Goal: Information Seeking & Learning: Understand process/instructions

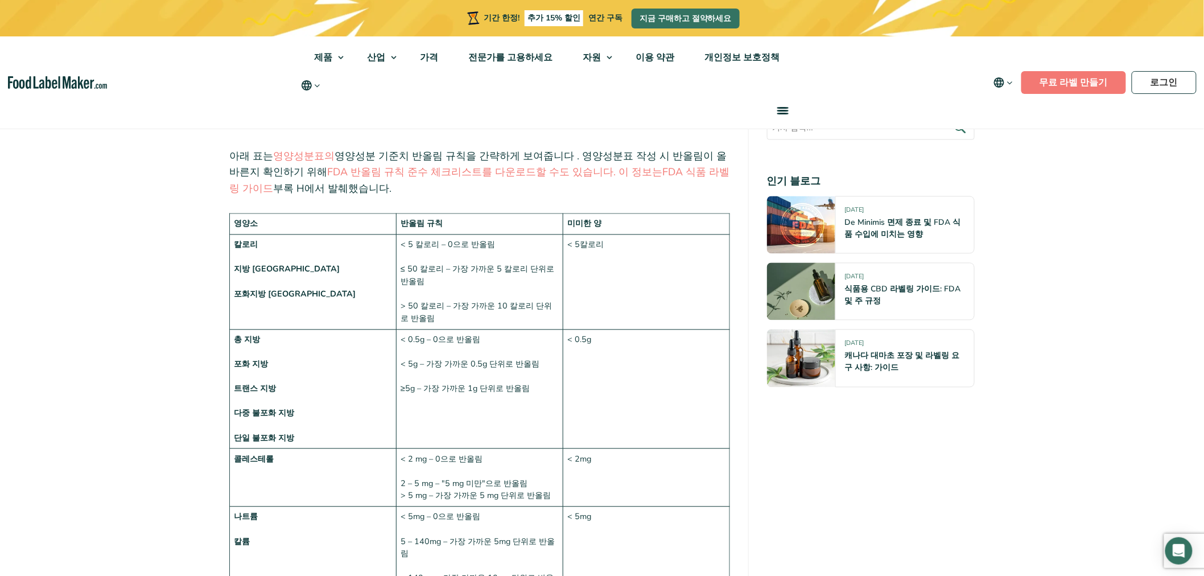
drag, startPoint x: 453, startPoint y: 228, endPoint x: 434, endPoint y: 229, distance: 19.4
click at [434, 235] on td "< 5 칼로리 – 0으로 반올림 ≤ 50 칼로리 – 가장 가까운 5 칼로리 단위로 반올림 > 50 칼로리 – 가장 가까운 10 칼로리 단위로 …" at bounding box center [479, 282] width 167 height 95
click at [464, 301] on font "> 50 칼로리 – 가장 가까운 10 칼로리 단위로 반올림" at bounding box center [476, 313] width 151 height 24
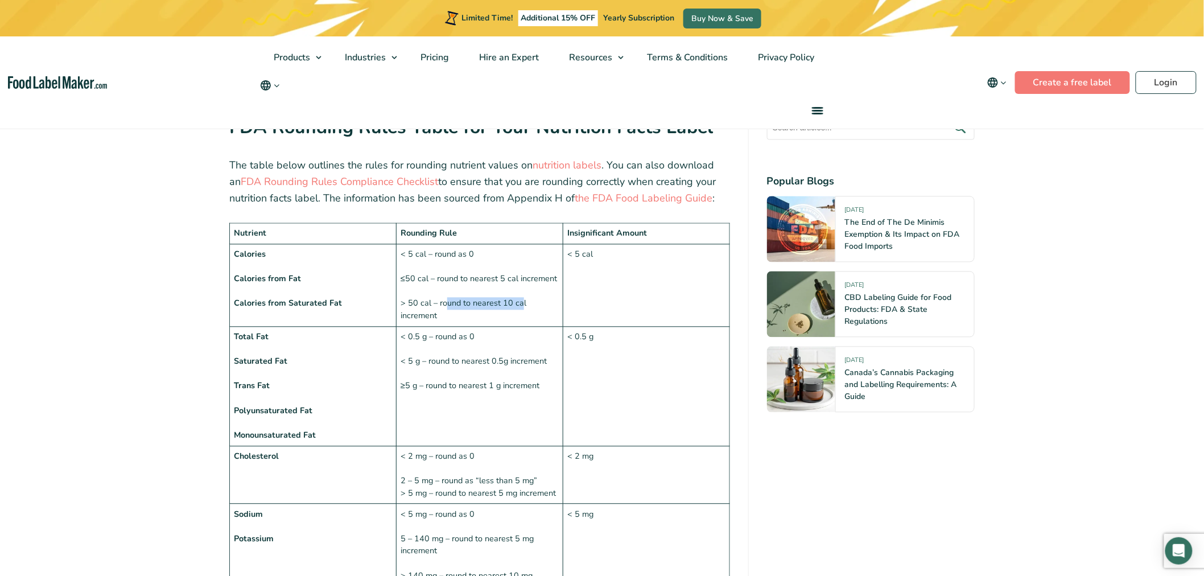
drag, startPoint x: 521, startPoint y: 278, endPoint x: 448, endPoint y: 281, distance: 73.5
click at [448, 281] on td "< 5 cal – round as 0 ≤50 cal – round to nearest 5 cal increment > 50 cal – roun…" at bounding box center [479, 285] width 167 height 83
click at [516, 327] on td "< 0.5 g – round as 0 < 5 g – round to nearest 0.5g increment ≥5 g – round to ne…" at bounding box center [479, 387] width 167 height 120
drag, startPoint x: 441, startPoint y: 285, endPoint x: 430, endPoint y: 277, distance: 13.8
click at [430, 277] on td "< 5 cal – round as 0 ≤50 cal – round to nearest 5 cal increment > 50 cal – roun…" at bounding box center [479, 285] width 167 height 83
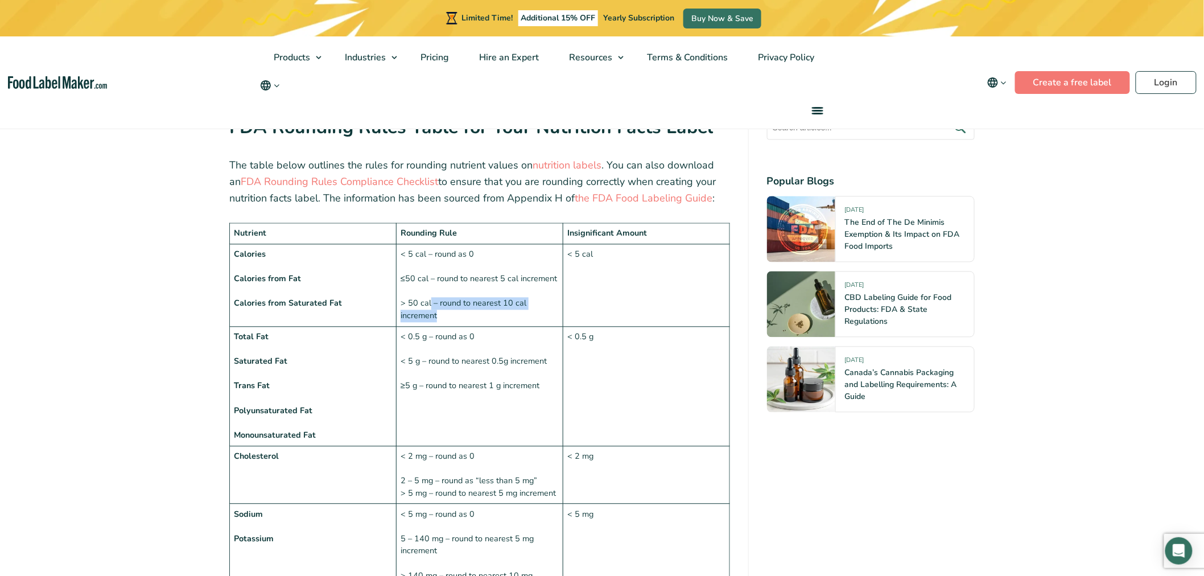
click at [509, 294] on td "< 5 cal – round as 0 ≤50 cal – round to nearest 5 cal increment > 50 cal – roun…" at bounding box center [479, 285] width 167 height 83
drag, startPoint x: 543, startPoint y: 281, endPoint x: 468, endPoint y: 298, distance: 76.5
click at [438, 279] on td "< 5 cal – round as 0 ≤50 cal – round to nearest 5 cal increment > 50 cal – roun…" at bounding box center [479, 285] width 167 height 83
click at [477, 299] on td "< 5 cal – round as 0 ≤50 cal – round to nearest 5 cal increment > 50 cal – roun…" at bounding box center [479, 285] width 167 height 83
drag, startPoint x: 446, startPoint y: 293, endPoint x: 418, endPoint y: 279, distance: 30.8
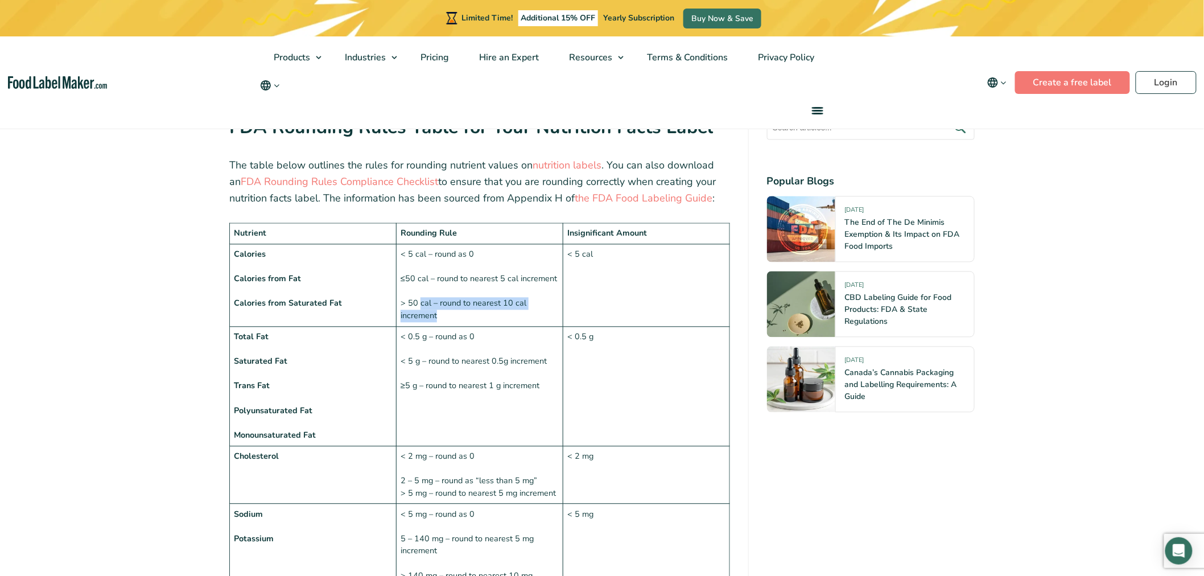
click at [418, 279] on td "< 5 cal – round as 0 ≤50 cal – round to nearest 5 cal increment > 50 cal – roun…" at bounding box center [479, 285] width 167 height 83
click at [493, 289] on td "< 5 cal – round as 0 ≤50 cal – round to nearest 5 cal increment > 50 cal – roun…" at bounding box center [479, 285] width 167 height 83
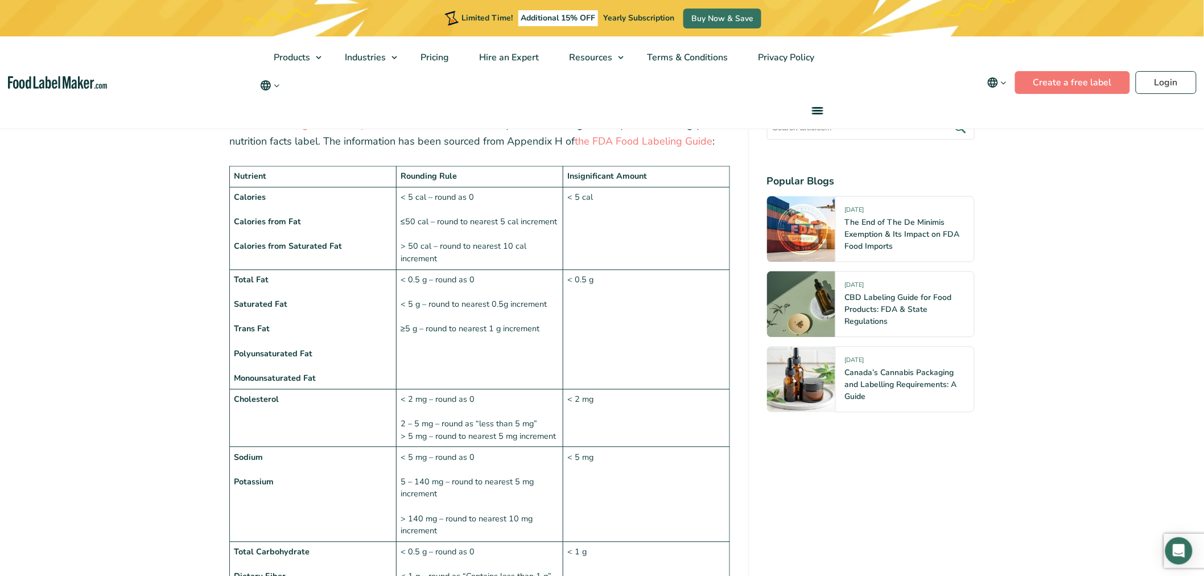
scroll to position [955, 0]
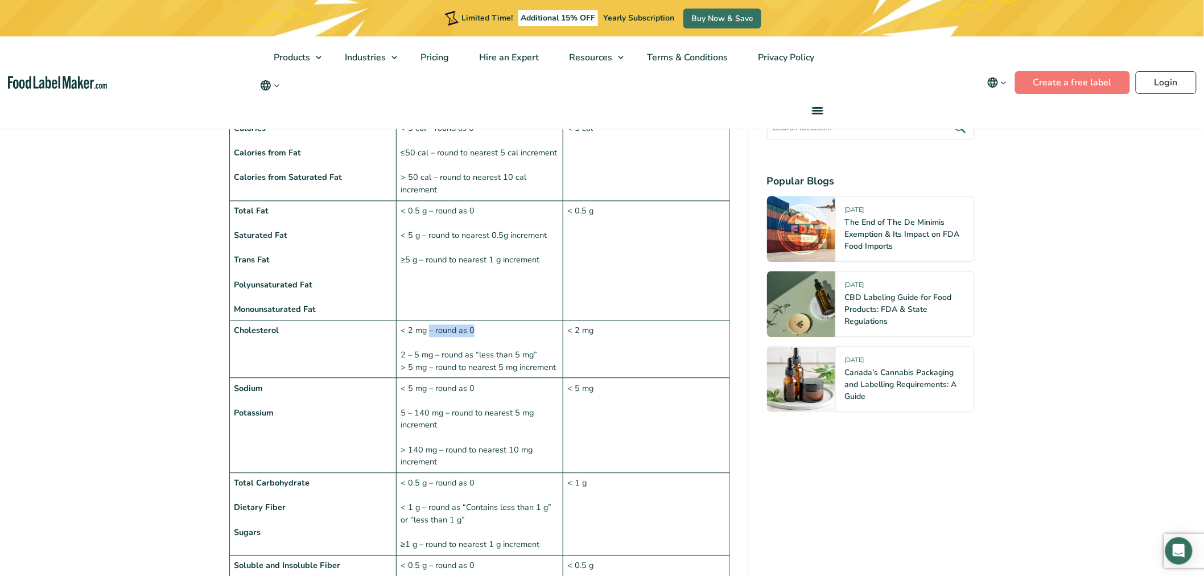
click at [430, 320] on td "< 2 mg – round as 0 2 – 5 mg – round as “less than 5 mg” > 5 mg – round to near…" at bounding box center [479, 349] width 167 height 58
click at [466, 322] on td "< 2 mg – round as 0 2 – 5 mg – round as “less than 5 mg” > 5 mg – round to near…" at bounding box center [479, 349] width 167 height 58
drag, startPoint x: 505, startPoint y: 325, endPoint x: 464, endPoint y: 326, distance: 41.6
click at [464, 325] on td "< 2 mg – round as 0 2 – 5 mg – round as “less than 5 mg” > 5 mg – round to near…" at bounding box center [479, 349] width 167 height 58
click at [500, 342] on td "< 2 mg – round as 0 2 – 5 mg – round as “less than 5 mg” > 5 mg – round to near…" at bounding box center [479, 349] width 167 height 58
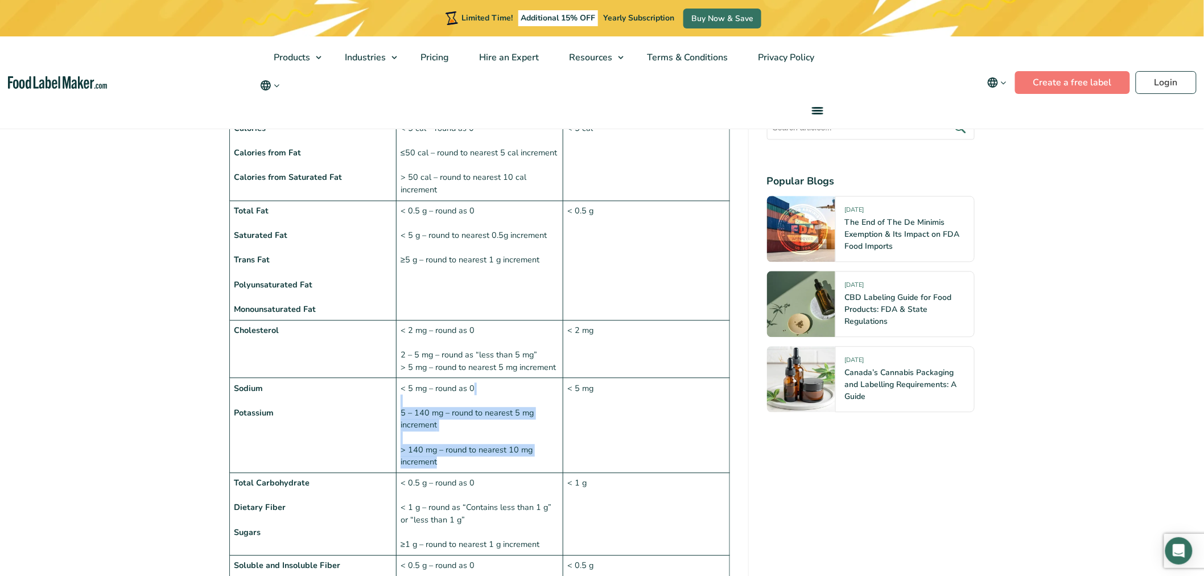
drag, startPoint x: 447, startPoint y: 431, endPoint x: 429, endPoint y: 376, distance: 57.8
click at [429, 378] on td "< 5 mg – round as 0 5 – 140 mg – round to nearest 5 mg increment > 140 mg – rou…" at bounding box center [479, 425] width 167 height 95
click at [474, 433] on td "< 5 mg – round as 0 5 – 140 mg – round to nearest 5 mg increment > 140 mg – rou…" at bounding box center [479, 425] width 167 height 95
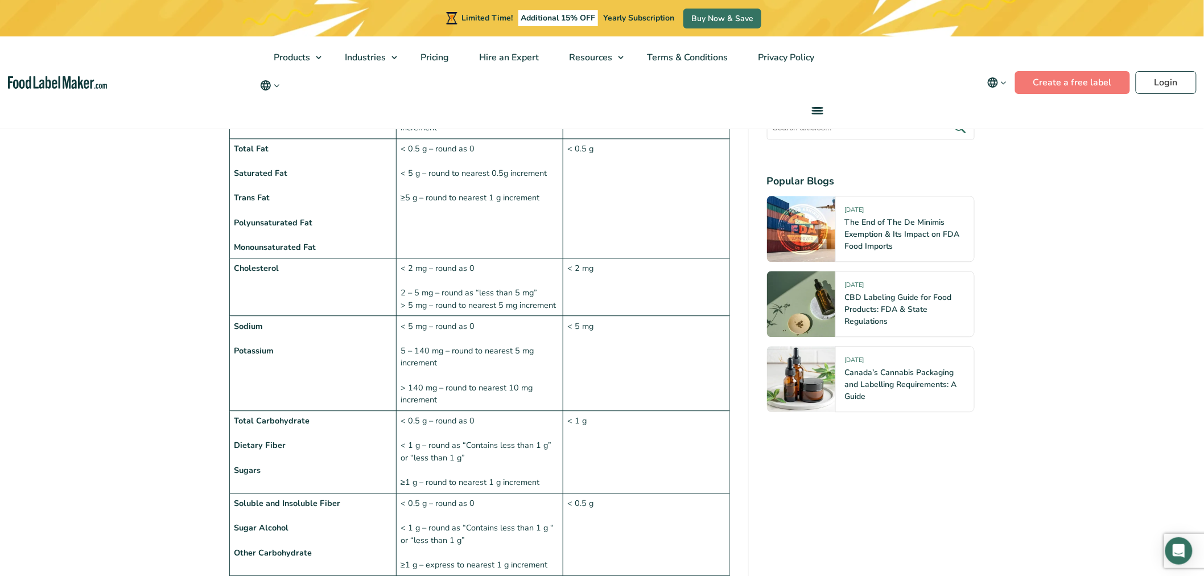
scroll to position [1145, 0]
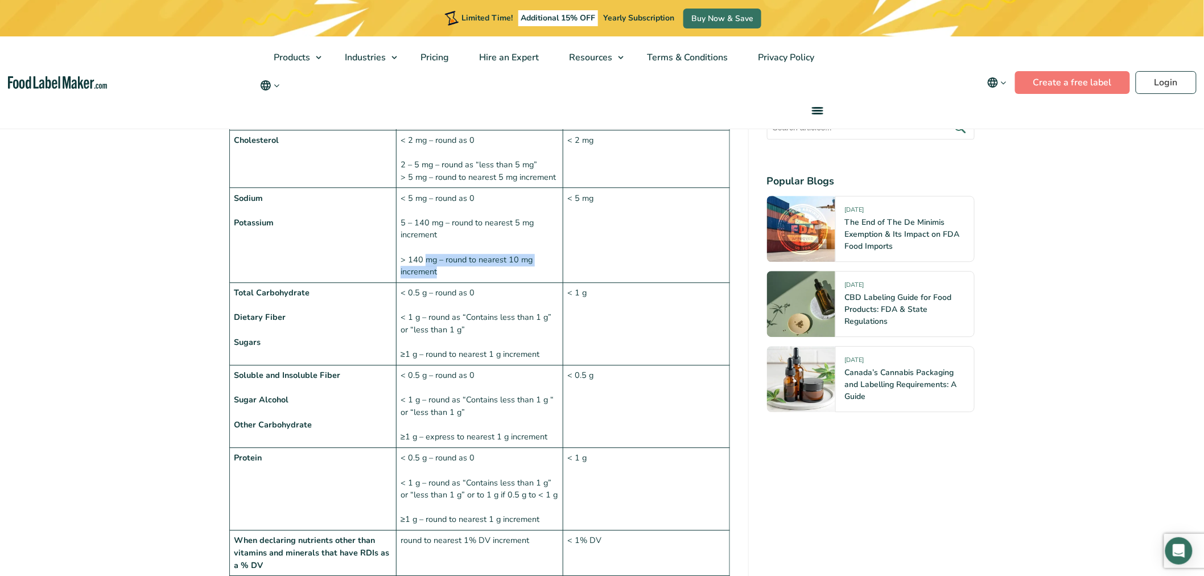
drag, startPoint x: 445, startPoint y: 246, endPoint x: 425, endPoint y: 231, distance: 24.8
click at [425, 231] on td "< 5 mg – round as 0 5 – 140 mg – round to nearest 5 mg increment > 140 mg – rou…" at bounding box center [479, 235] width 167 height 95
click at [456, 246] on td "< 5 mg – round as 0 5 – 140 mg – round to nearest 5 mg increment > 140 mg – rou…" at bounding box center [479, 235] width 167 height 95
drag, startPoint x: 446, startPoint y: 246, endPoint x: 401, endPoint y: 231, distance: 47.7
click at [401, 231] on td "< 5 mg – round as 0 5 – 140 mg – round to nearest 5 mg increment > 140 mg – rou…" at bounding box center [479, 235] width 167 height 95
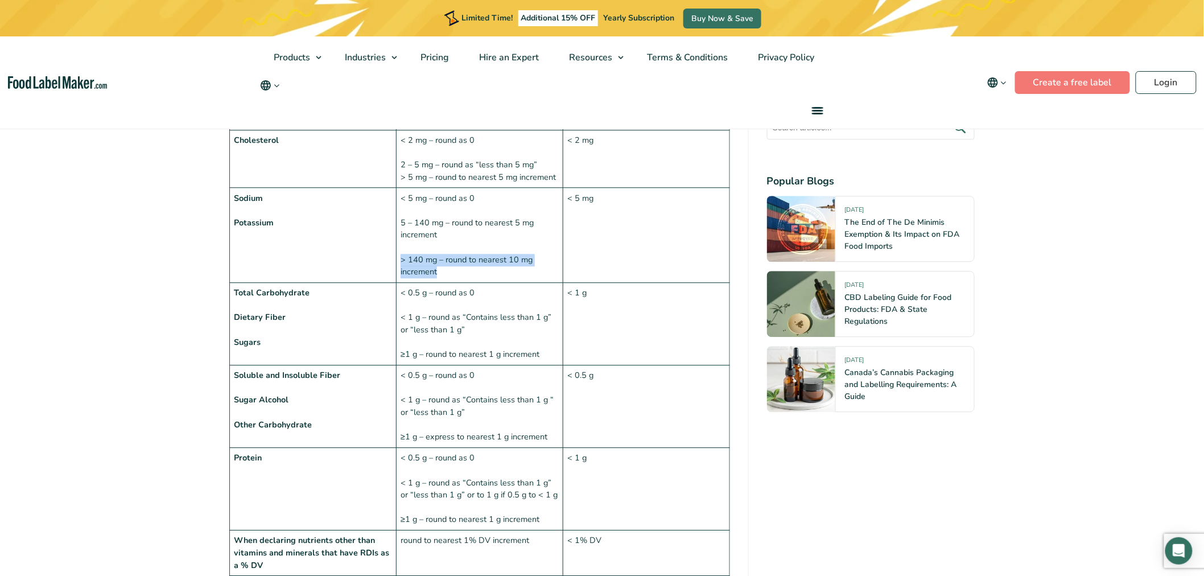
copy td "> 140 mg – round to nearest 10 mg increment"
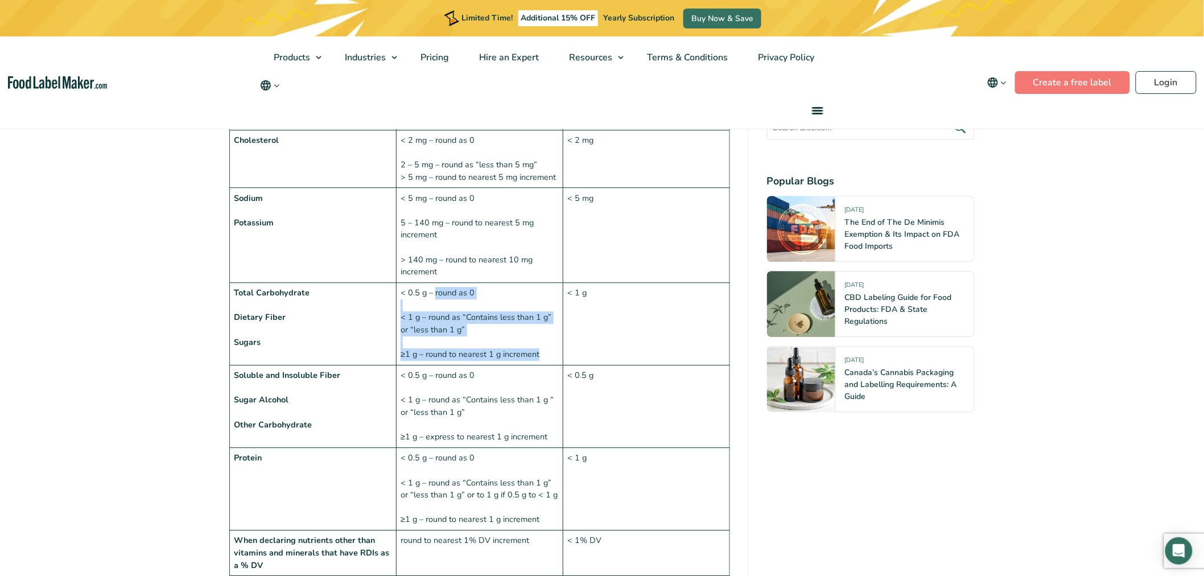
drag, startPoint x: 528, startPoint y: 313, endPoint x: 434, endPoint y: 263, distance: 106.9
click at [434, 283] on td "< 0.5 g – round as 0 < 1 g – round as “Contains less than 1 g” or “less than 1 …" at bounding box center [479, 324] width 167 height 83
click at [549, 328] on td "< 0.5 g – round as 0 < 1 g – round as “Contains less than 1 g” or “less than 1 …" at bounding box center [479, 324] width 167 height 83
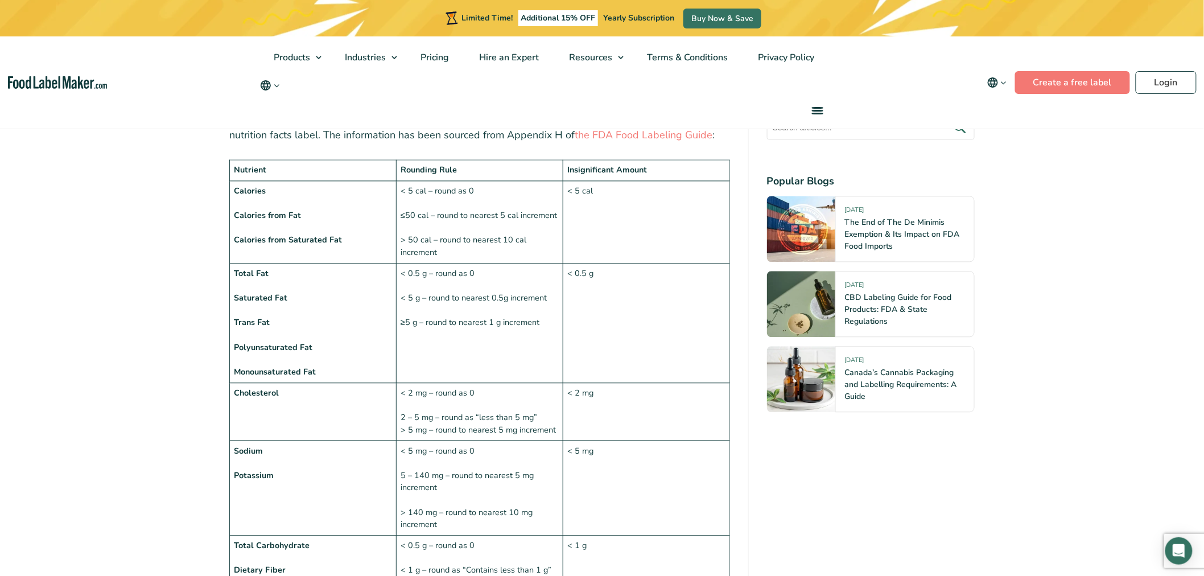
scroll to position [766, 0]
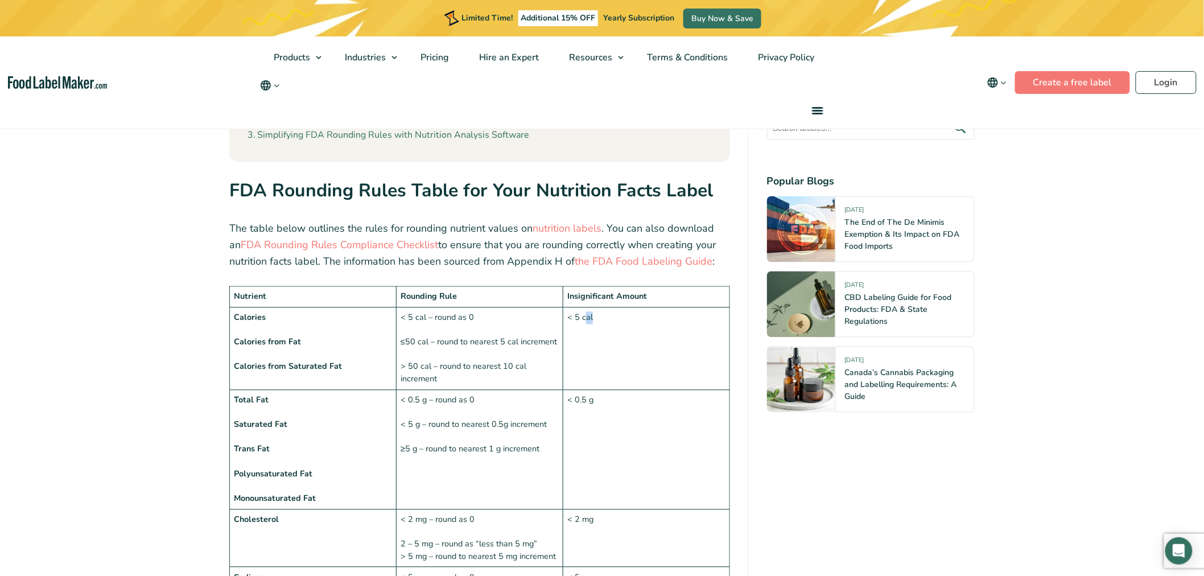
drag, startPoint x: 601, startPoint y: 289, endPoint x: 583, endPoint y: 283, distance: 18.9
click at [583, 307] on td "< 5 cal" at bounding box center [646, 348] width 167 height 83
click at [628, 307] on td "< 5 cal" at bounding box center [646, 348] width 167 height 83
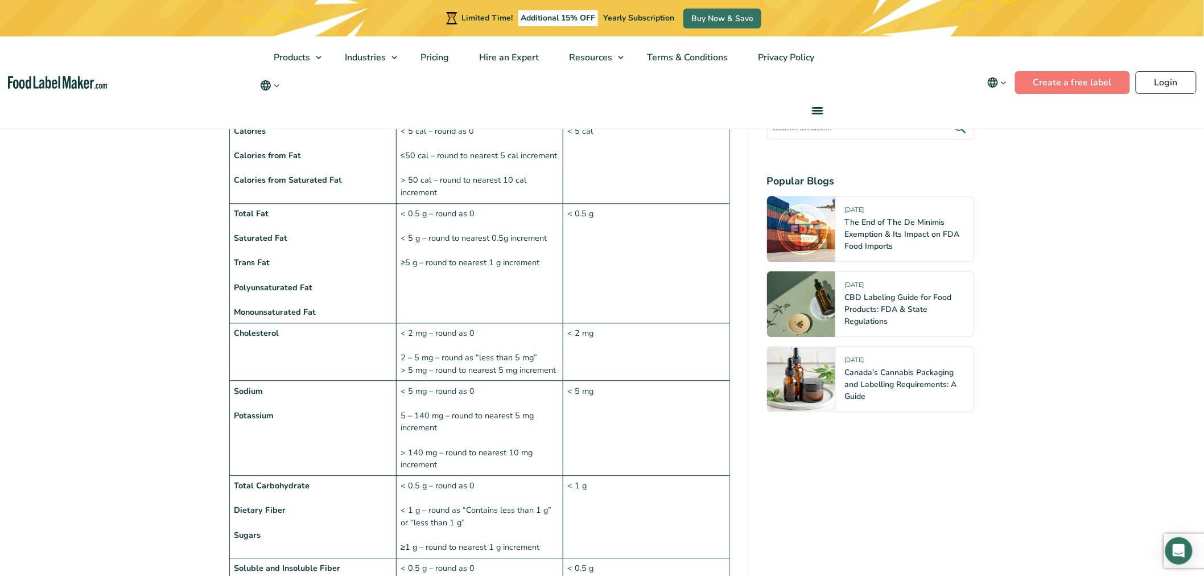
scroll to position [1019, 0]
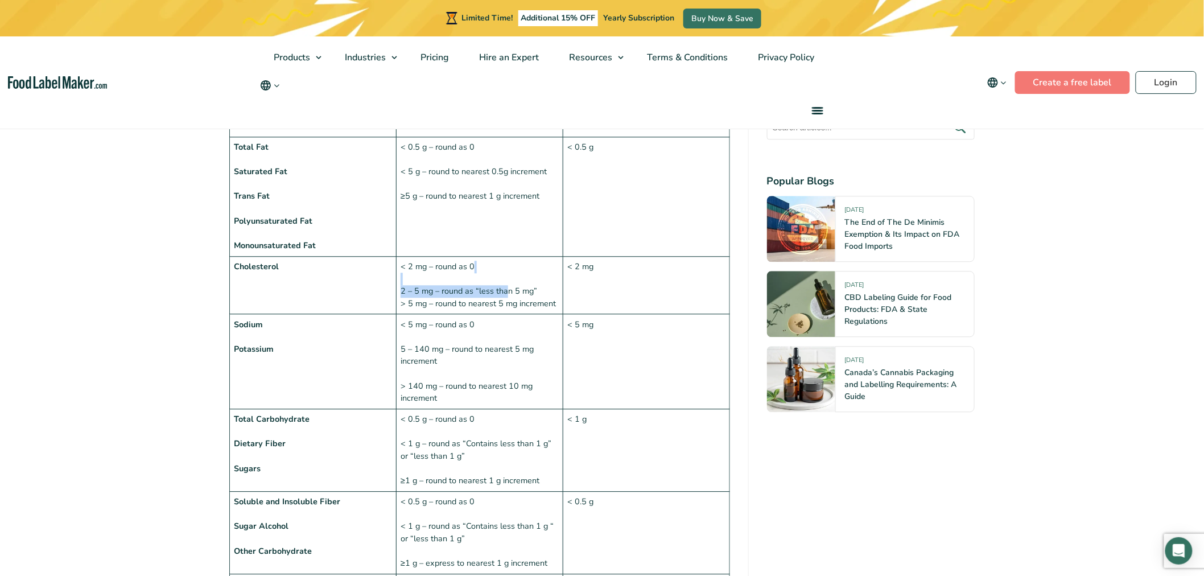
drag, startPoint x: 507, startPoint y: 270, endPoint x: 462, endPoint y: 246, distance: 50.7
click at [462, 256] on td "< 2 mg – round as 0 2 – 5 mg – round as “less than 5 mg” > 5 mg – round to near…" at bounding box center [479, 285] width 167 height 58
click at [516, 315] on td "< 5 mg – round as 0 5 – 140 mg – round to nearest 5 mg increment > 140 mg – rou…" at bounding box center [479, 361] width 167 height 95
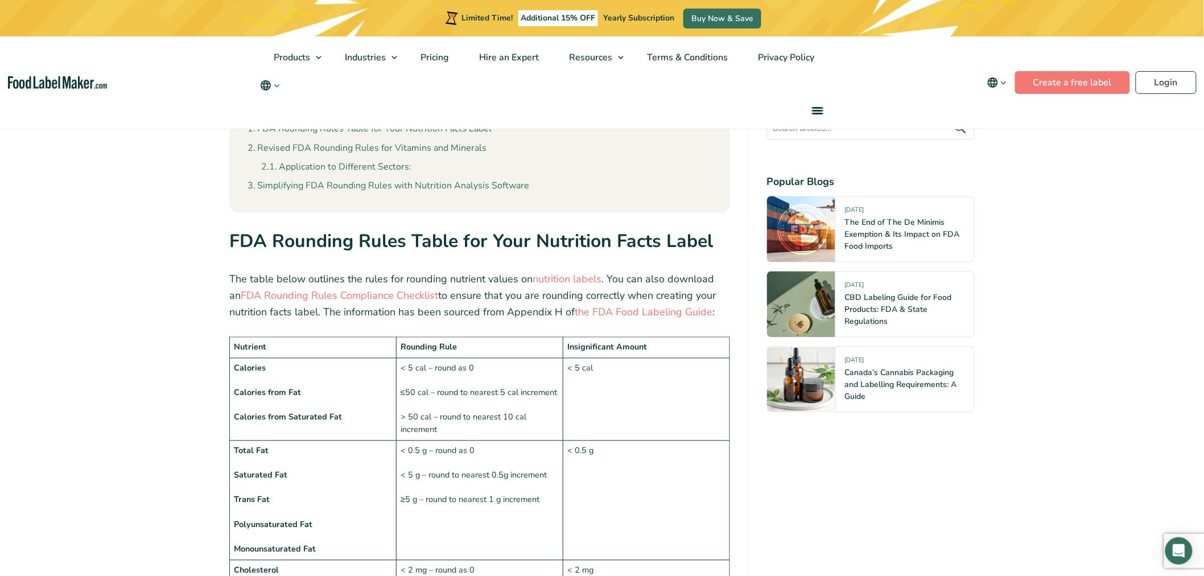
scroll to position [829, 0]
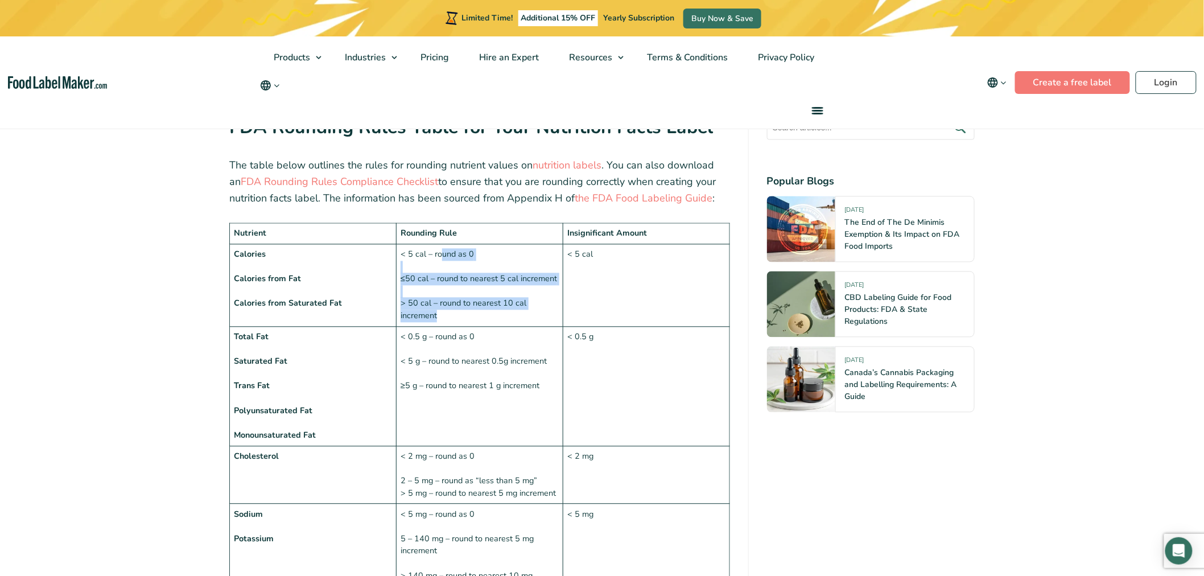
drag, startPoint x: 476, startPoint y: 291, endPoint x: 442, endPoint y: 232, distance: 68.8
click at [442, 244] on td "< 5 cal – round as 0 ≤50 cal – round to nearest 5 cal increment > 50 cal – roun…" at bounding box center [479, 285] width 167 height 83
click at [504, 300] on td "< 5 cal – round as 0 ≤50 cal – round to nearest 5 cal increment > 50 cal – roun…" at bounding box center [479, 285] width 167 height 83
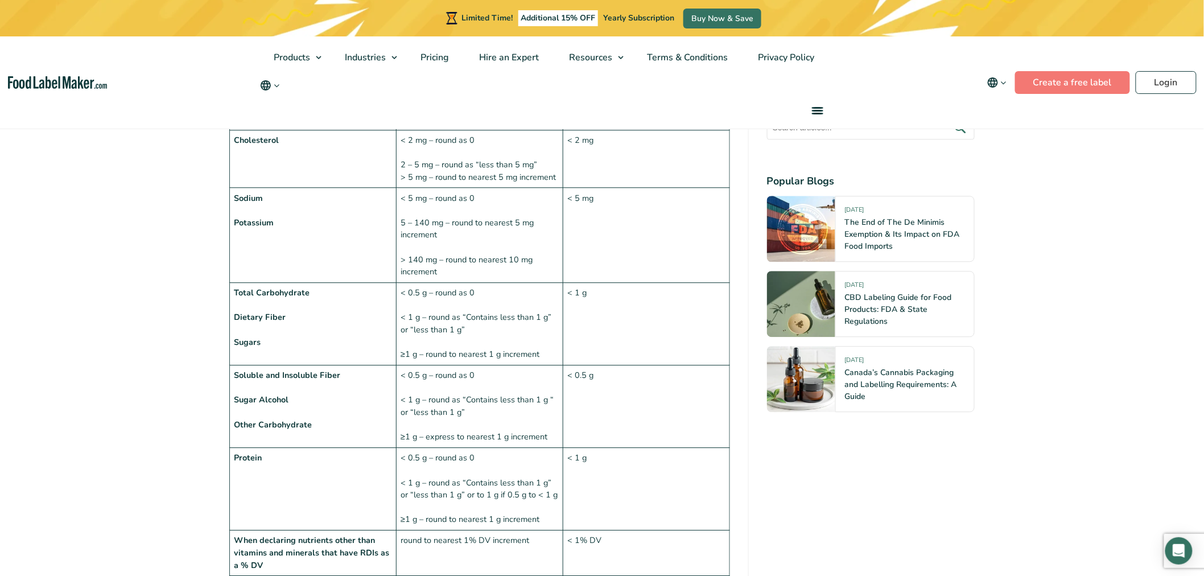
scroll to position [1398, 0]
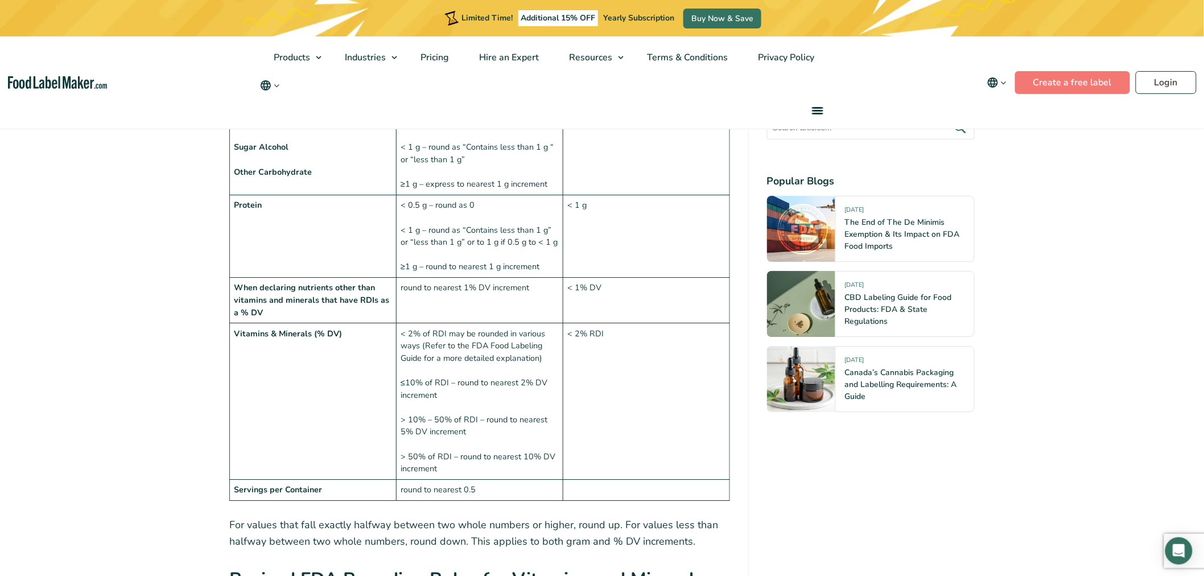
drag, startPoint x: 542, startPoint y: 322, endPoint x: 496, endPoint y: 304, distance: 49.4
click at [497, 323] on td "< 2% of RDI may be rounded in various ways (Refer to the FDA Food Labeling Guid…" at bounding box center [479, 401] width 167 height 157
click at [522, 363] on td "< 2% of RDI may be rounded in various ways (Refer to the FDA Food Labeling Guid…" at bounding box center [479, 401] width 167 height 157
drag, startPoint x: 468, startPoint y: 338, endPoint x: 459, endPoint y: 304, distance: 35.3
click at [459, 323] on td "< 2% of RDI may be rounded in various ways (Refer to the FDA Food Labeling Guid…" at bounding box center [479, 401] width 167 height 157
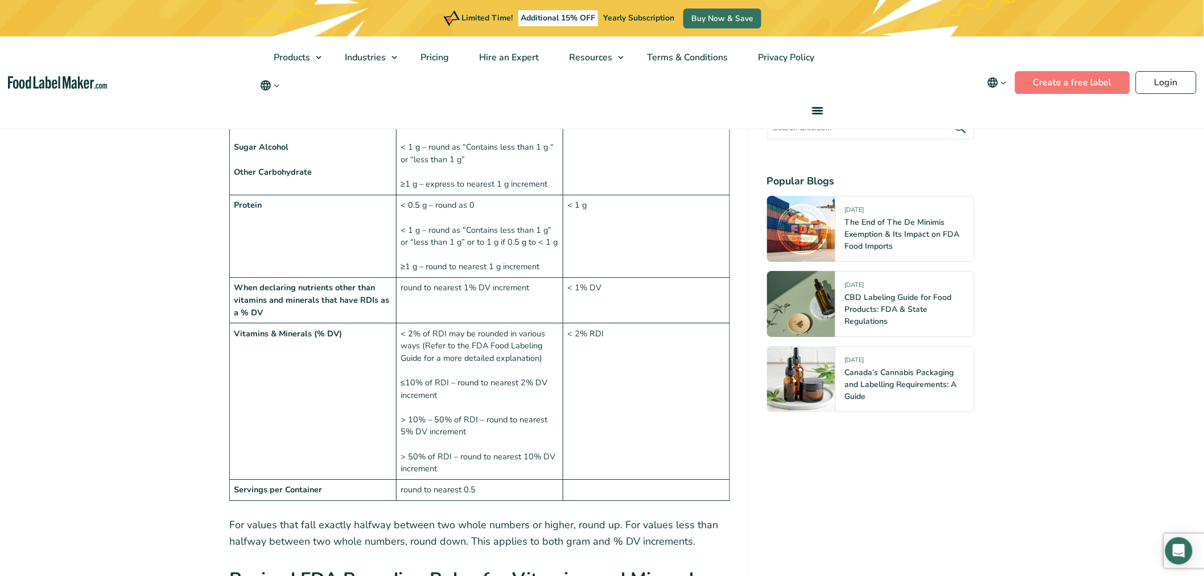
click at [511, 396] on td "< 2% of RDI may be rounded in various ways (Refer to the FDA Food Labeling Guid…" at bounding box center [479, 401] width 167 height 157
drag, startPoint x: 521, startPoint y: 352, endPoint x: 493, endPoint y: 317, distance: 44.5
click at [493, 323] on td "< 2% of RDI may be rounded in various ways (Refer to the FDA Food Labeling Guid…" at bounding box center [479, 401] width 167 height 157
click at [620, 411] on td "< 2% RDI" at bounding box center [646, 401] width 167 height 157
drag, startPoint x: 480, startPoint y: 459, endPoint x: 423, endPoint y: 456, distance: 57.0
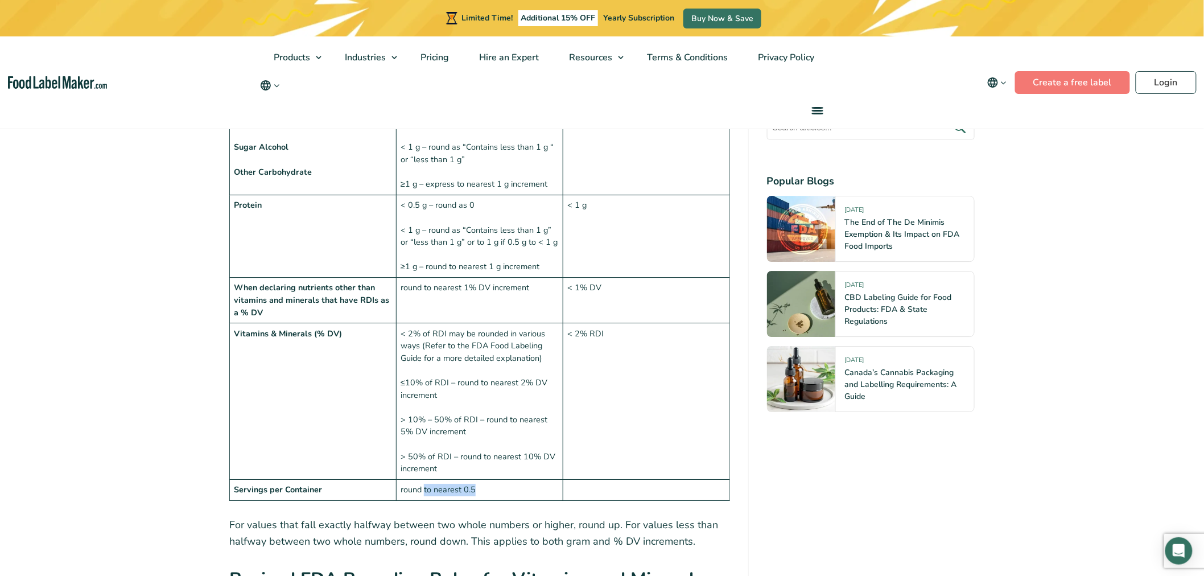
click at [423, 480] on td "round to nearest 0.5" at bounding box center [479, 490] width 167 height 21
click at [344, 480] on td "Servings per Container" at bounding box center [313, 490] width 167 height 21
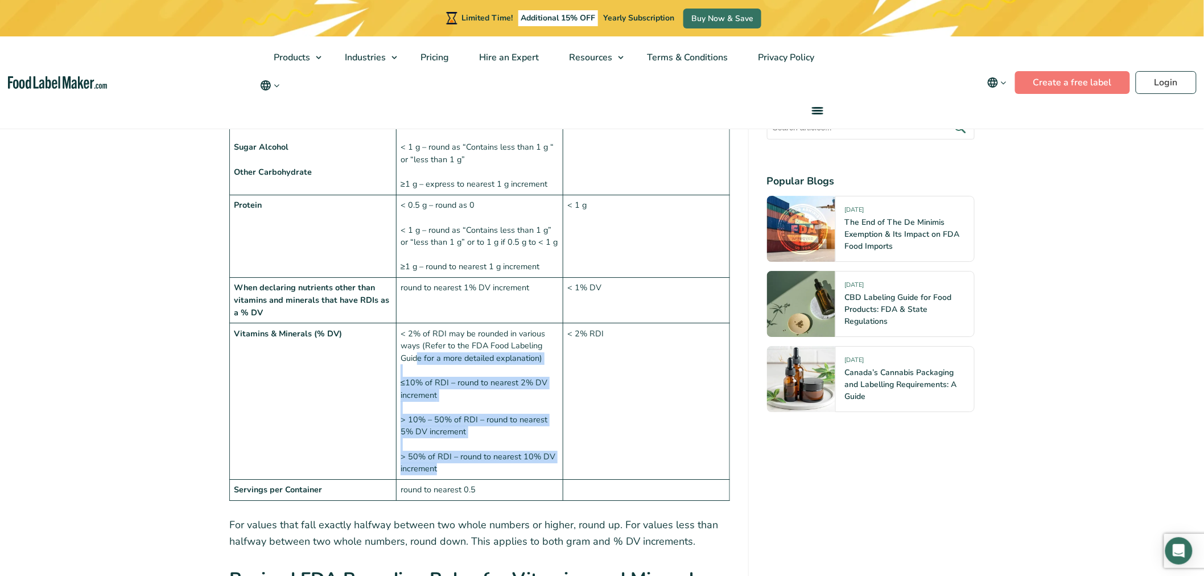
drag, startPoint x: 447, startPoint y: 439, endPoint x: 441, endPoint y: 350, distance: 89.6
click at [418, 334] on td "< 2% of RDI may be rounded in various ways (Refer to the FDA Food Labeling Guid…" at bounding box center [479, 401] width 167 height 157
click at [486, 377] on td "< 2% of RDI may be rounded in various ways (Refer to the FDA Food Labeling Guid…" at bounding box center [479, 401] width 167 height 157
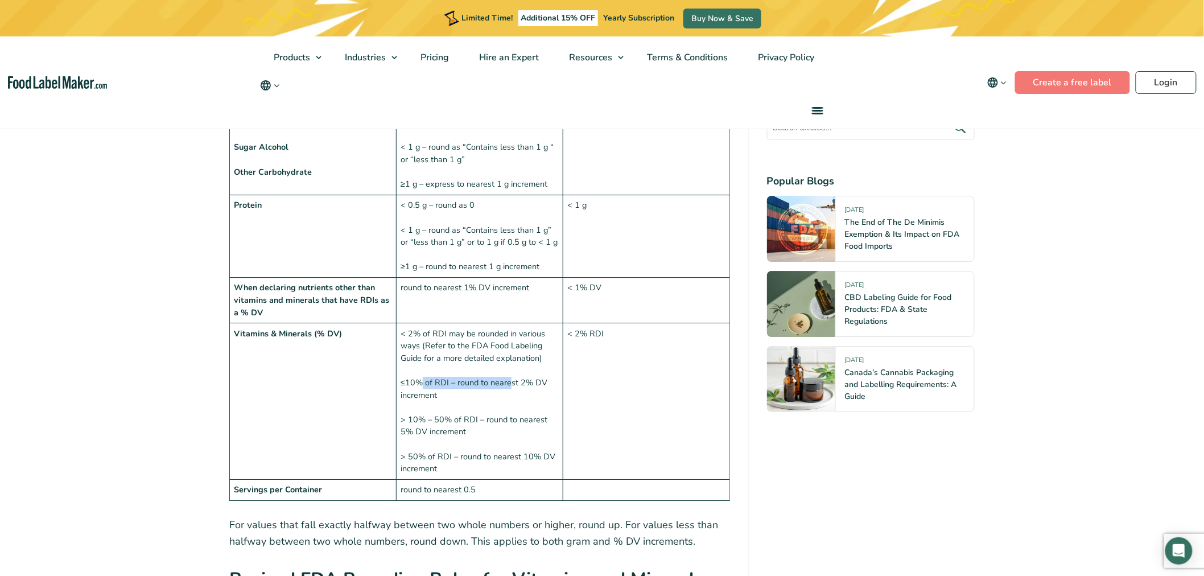
drag, startPoint x: 499, startPoint y: 360, endPoint x: 516, endPoint y: 360, distance: 17.7
click at [515, 360] on td "< 2% of RDI may be rounded in various ways (Refer to the FDA Food Labeling Guid…" at bounding box center [479, 401] width 167 height 157
click at [505, 391] on td "< 2% of RDI may be rounded in various ways (Refer to the FDA Food Labeling Guid…" at bounding box center [479, 401] width 167 height 157
drag, startPoint x: 441, startPoint y: 361, endPoint x: 455, endPoint y: 375, distance: 19.7
click at [413, 343] on td "< 2% of RDI may be rounded in various ways (Refer to the FDA Food Labeling Guid…" at bounding box center [479, 401] width 167 height 157
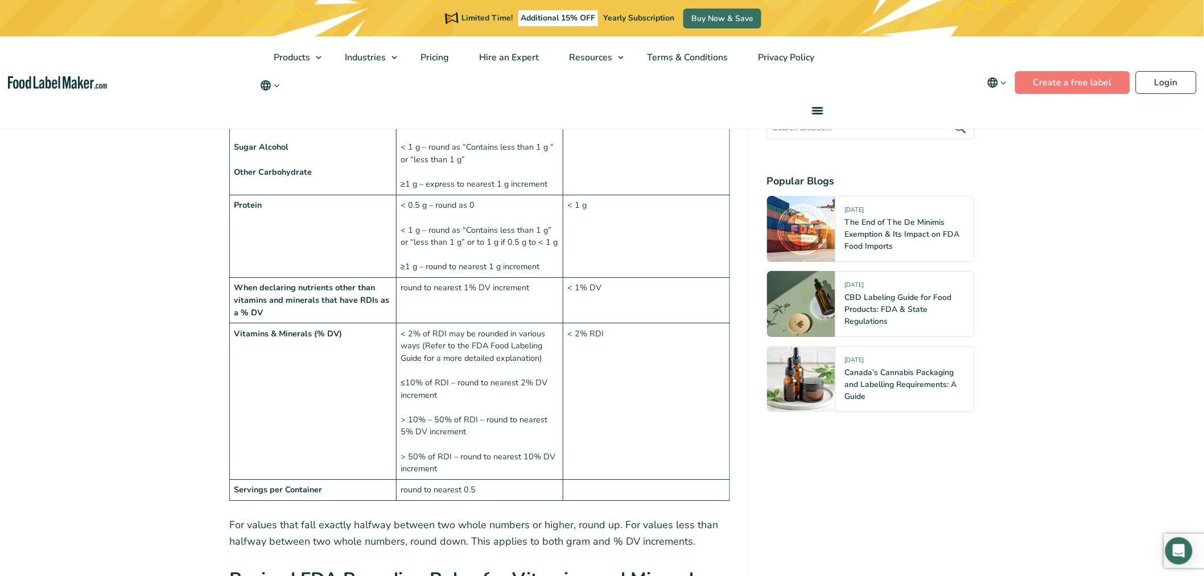
click at [496, 396] on td "< 2% of RDI may be rounded in various ways (Refer to the FDA Food Labeling Guid…" at bounding box center [479, 401] width 167 height 157
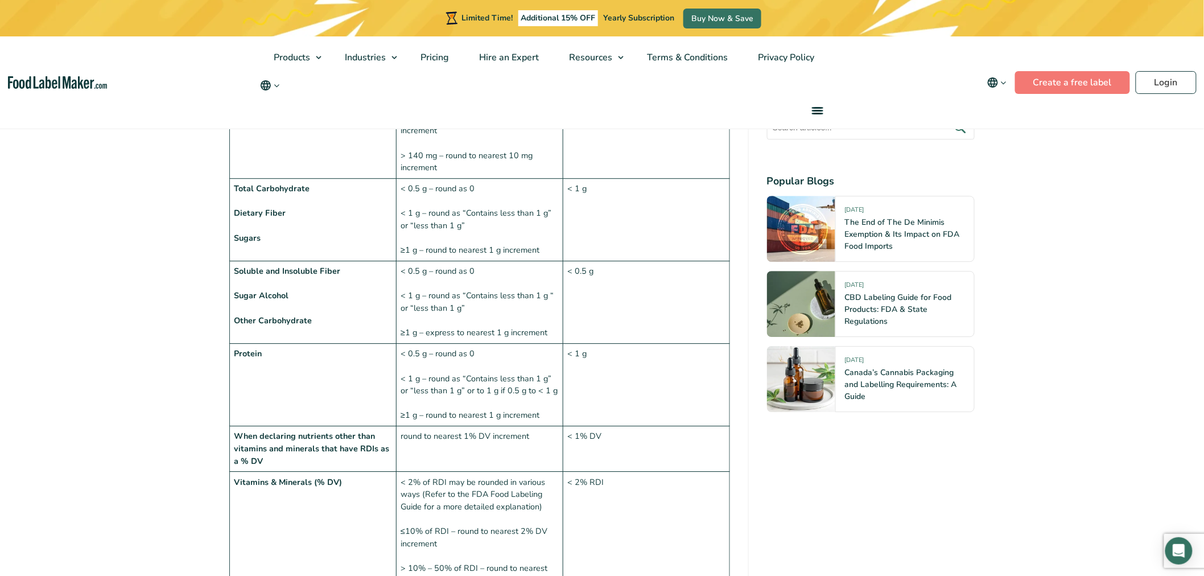
scroll to position [1272, 0]
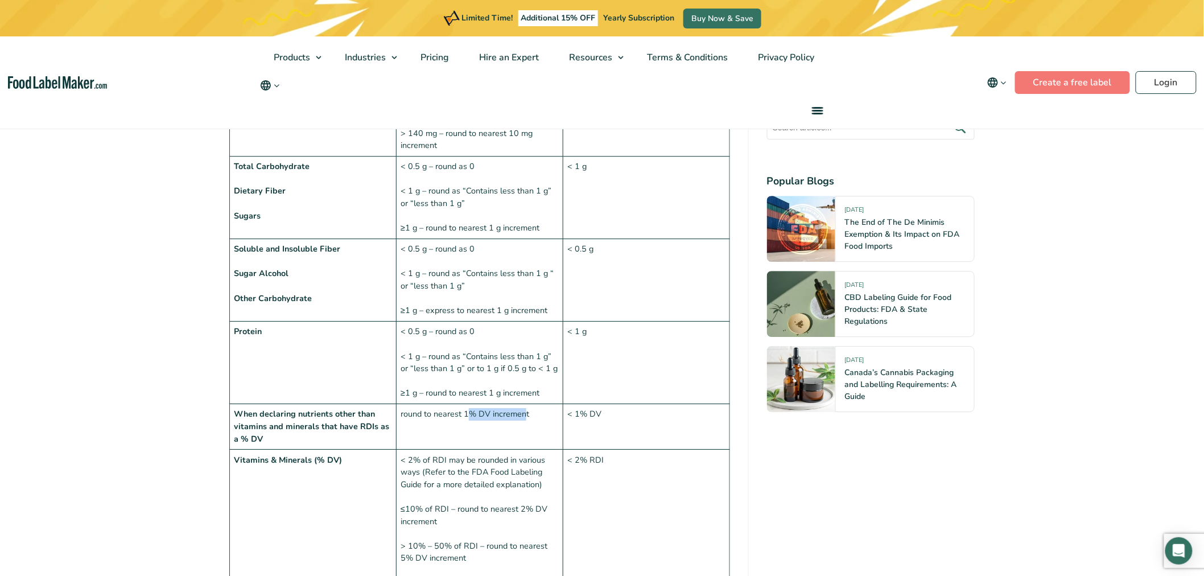
drag, startPoint x: 527, startPoint y: 392, endPoint x: 446, endPoint y: 392, distance: 80.3
click at [446, 404] on td "round to nearest 1% DV increment" at bounding box center [479, 427] width 167 height 46
click at [471, 450] on td "< 2% of RDI may be rounded in various ways (Refer to the FDA Food Labeling Guid…" at bounding box center [479, 528] width 167 height 157
drag, startPoint x: 254, startPoint y: 390, endPoint x: 347, endPoint y: 405, distance: 94.4
click at [339, 408] on strong "When declaring nutrients other than vitamins and minerals that have RDIs as a %…" at bounding box center [311, 426] width 155 height 36
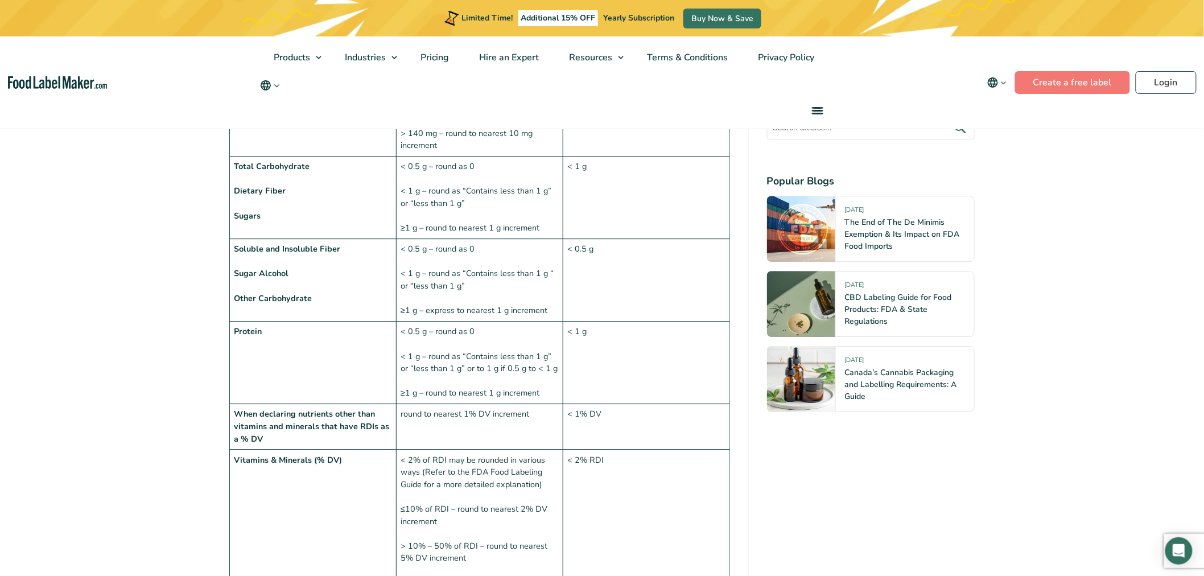
click at [349, 408] on strong "When declaring nutrients other than vitamins and minerals that have RDIs as a %…" at bounding box center [311, 426] width 155 height 36
drag, startPoint x: 362, startPoint y: 402, endPoint x: 283, endPoint y: 402, distance: 79.1
click at [286, 408] on strong "When declaring nutrients other than vitamins and minerals that have RDIs as a %…" at bounding box center [311, 426] width 155 height 36
click at [319, 420] on td "When declaring nutrients other than vitamins and minerals that have RDIs as a %…" at bounding box center [313, 427] width 167 height 46
drag, startPoint x: 533, startPoint y: 388, endPoint x: 465, endPoint y: 388, distance: 67.7
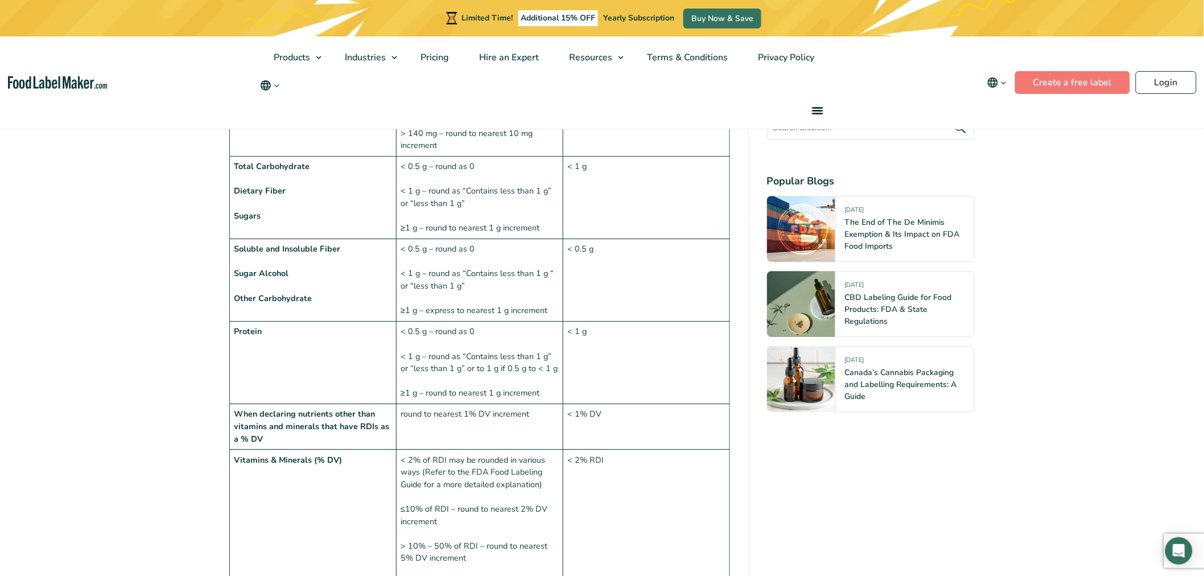
click at [465, 404] on td "round to nearest 1% DV increment" at bounding box center [479, 427] width 167 height 46
click at [484, 413] on td "round to nearest 1% DV increment" at bounding box center [479, 427] width 167 height 46
drag, startPoint x: 604, startPoint y: 394, endPoint x: 578, endPoint y: 401, distance: 26.4
click at [579, 404] on td "< 1% DV" at bounding box center [646, 427] width 167 height 46
drag, startPoint x: 607, startPoint y: 447, endPoint x: 578, endPoint y: 440, distance: 29.4
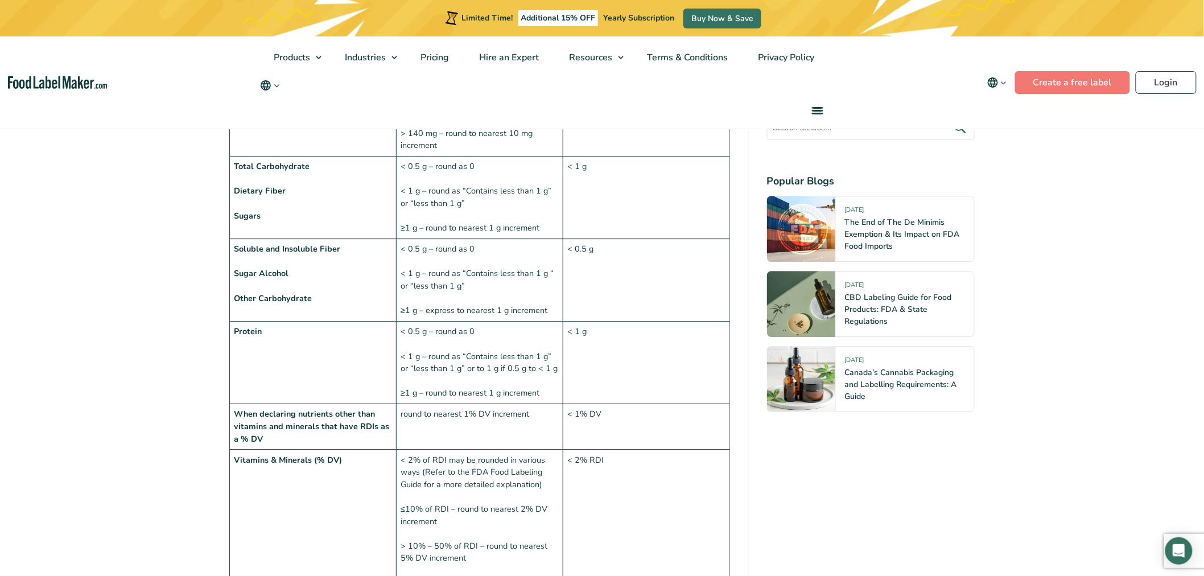
click at [602, 450] on td "< 2% RDI" at bounding box center [646, 528] width 167 height 157
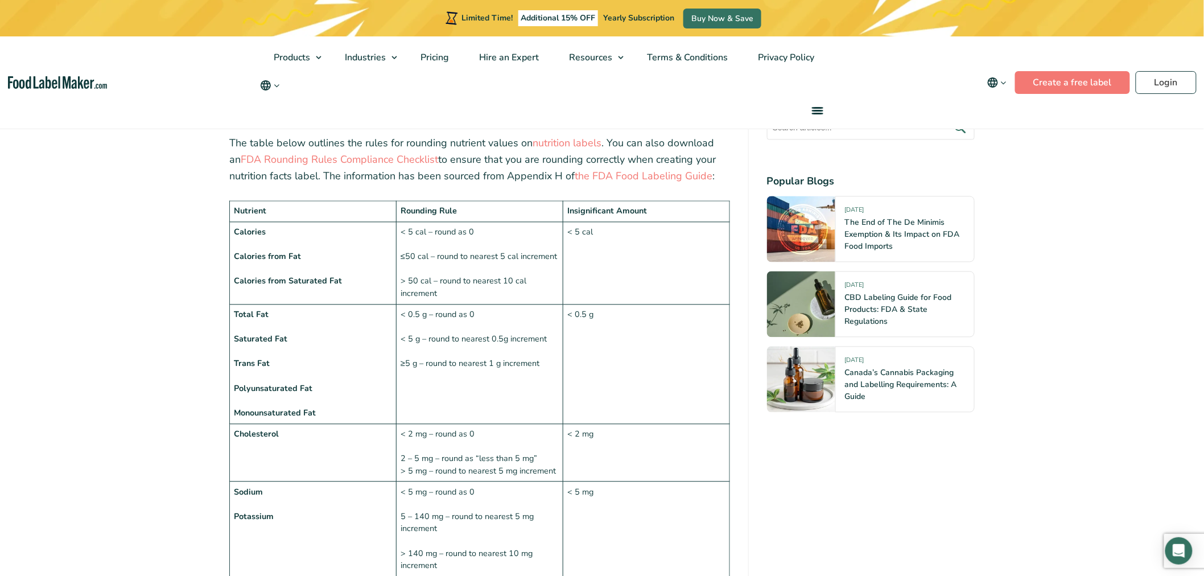
scroll to position [829, 0]
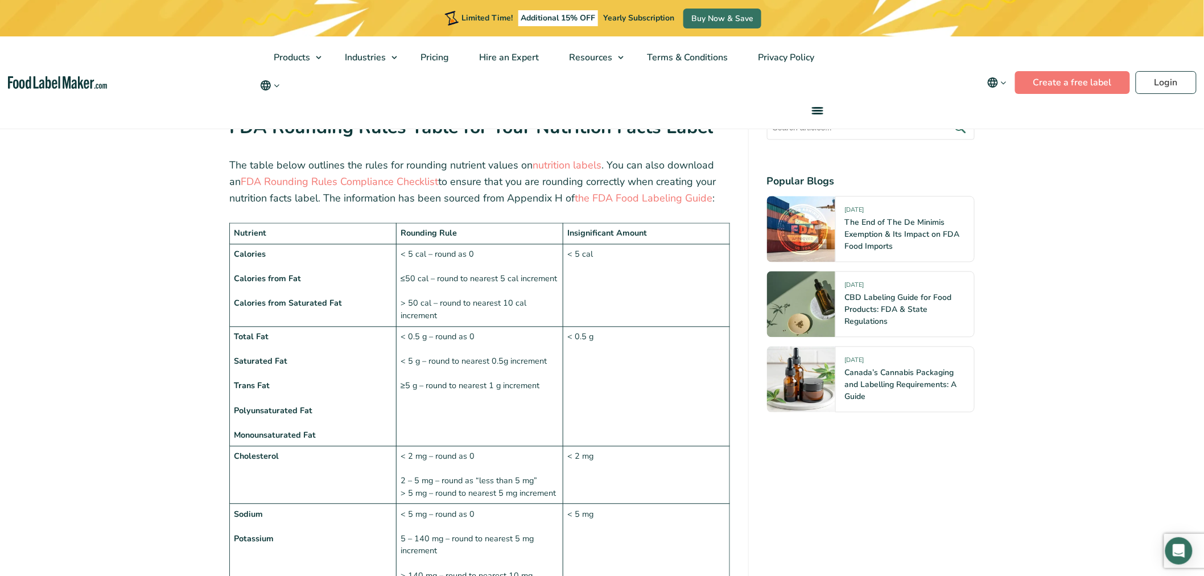
drag, startPoint x: 325, startPoint y: 414, endPoint x: 276, endPoint y: 339, distance: 89.7
click at [276, 339] on td "Total Fat Saturated Fat Trans Fat Polyunsaturated Fat Monounsaturated Fat" at bounding box center [313, 387] width 167 height 120
click at [463, 446] on td "< 2 mg – round as 0 2 – 5 mg – round as “less than 5 mg” > 5 mg – round to near…" at bounding box center [479, 475] width 167 height 58
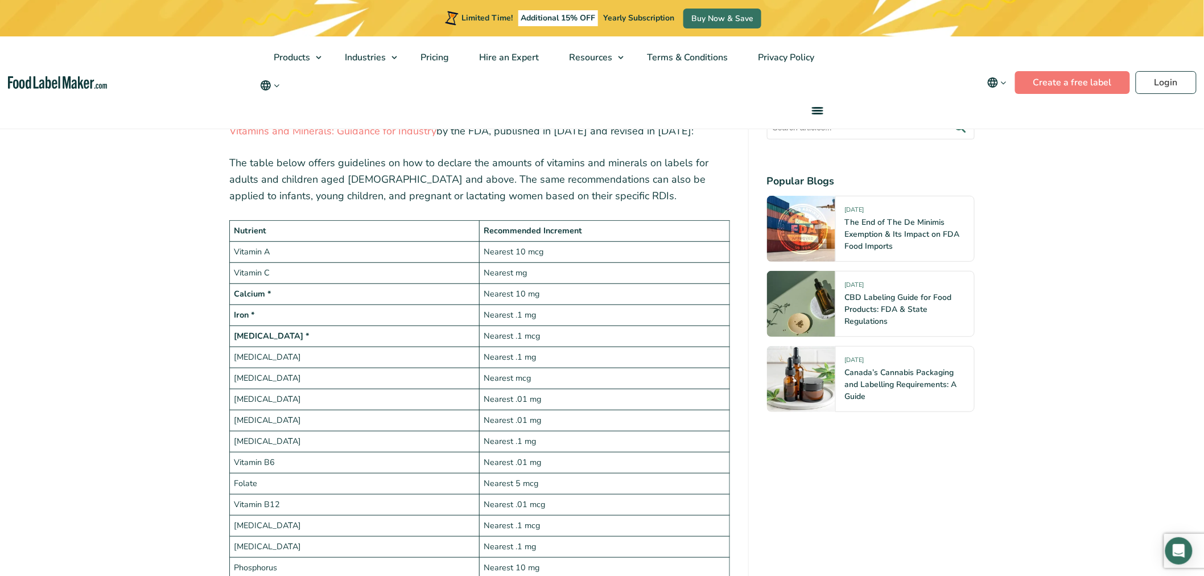
scroll to position [1967, 0]
drag, startPoint x: 536, startPoint y: 285, endPoint x: 521, endPoint y: 304, distance: 23.9
click at [497, 303] on td "Nearest .1 mg" at bounding box center [605, 313] width 250 height 21
click at [570, 346] on td "Nearest .1 mg" at bounding box center [605, 356] width 250 height 21
drag, startPoint x: 541, startPoint y: 265, endPoint x: 508, endPoint y: 261, distance: 32.7
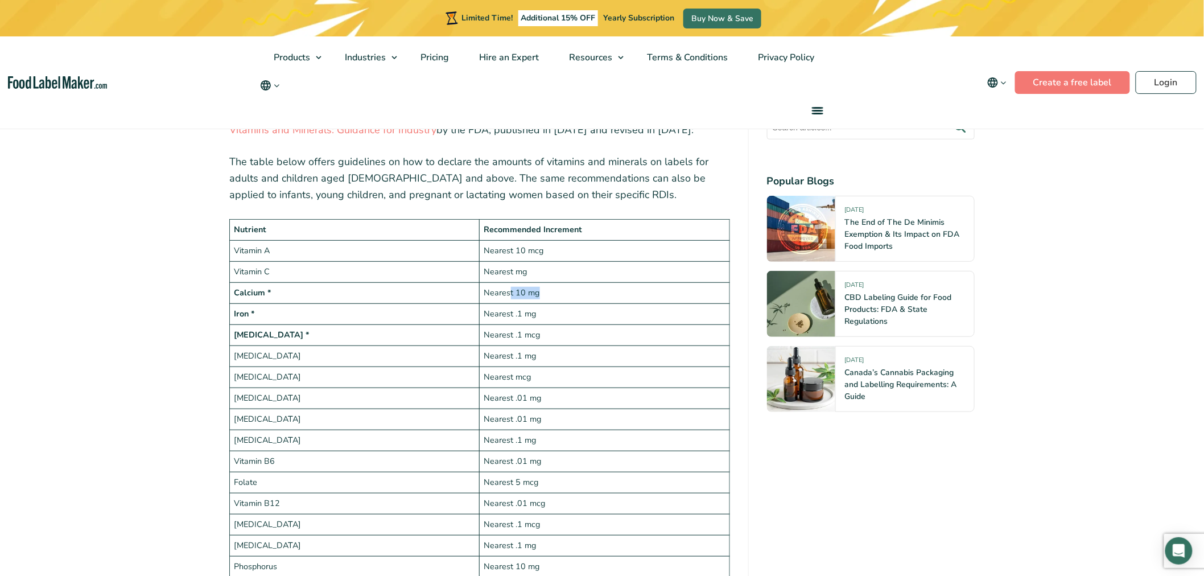
click at [508, 282] on td "Nearest 10 mg" at bounding box center [605, 292] width 250 height 21
drag, startPoint x: 575, startPoint y: 289, endPoint x: 459, endPoint y: 282, distance: 116.9
click at [459, 303] on tr "Iron * Nearest .1 mg" at bounding box center [480, 313] width 500 height 21
drag, startPoint x: 554, startPoint y: 309, endPoint x: 486, endPoint y: 309, distance: 68.3
click at [486, 324] on td "Nearest .1 mcg" at bounding box center [605, 334] width 250 height 21
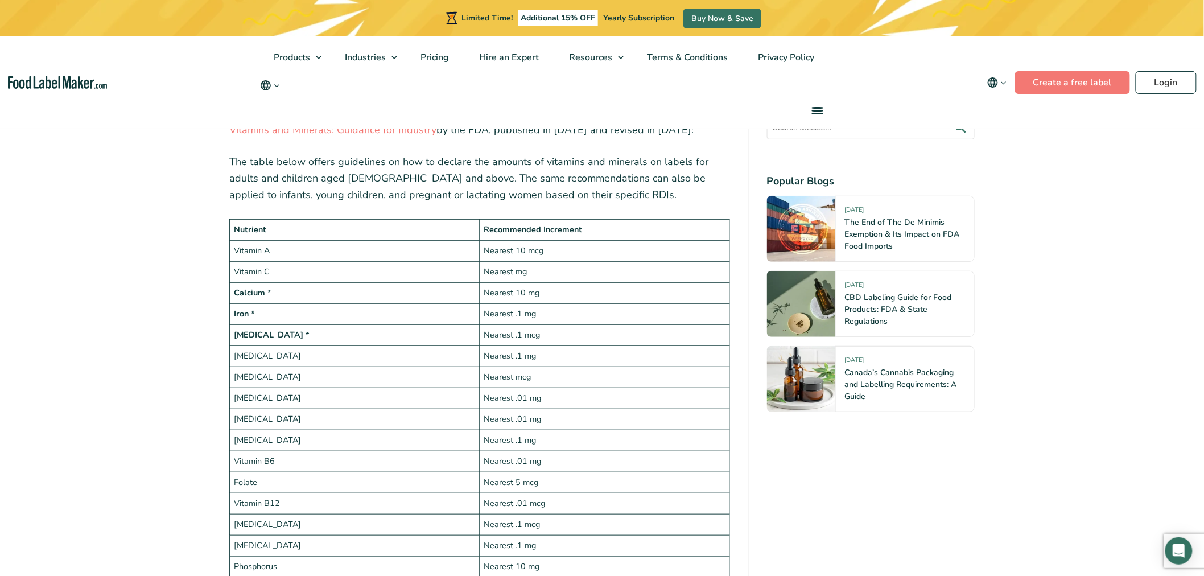
click at [566, 346] on td "Nearest .1 mg" at bounding box center [605, 356] width 250 height 21
drag, startPoint x: 556, startPoint y: 374, endPoint x: 544, endPoint y: 378, distance: 13.1
click at [528, 388] on td "Nearest .01 mg" at bounding box center [605, 398] width 250 height 21
click at [558, 388] on td "Nearest .01 mg" at bounding box center [605, 398] width 250 height 21
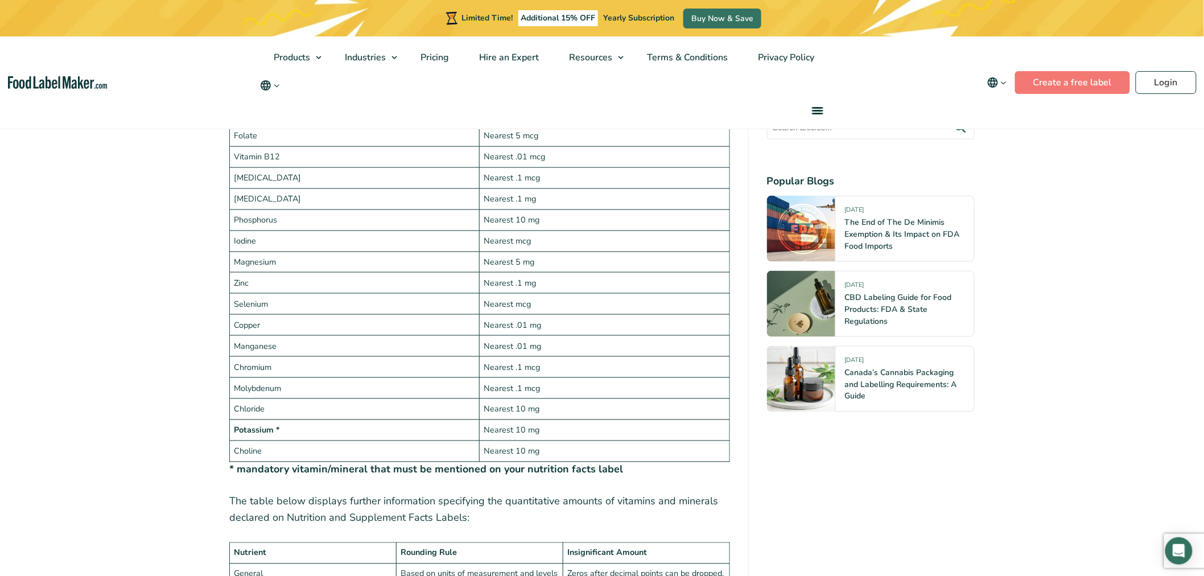
scroll to position [2347, 0]
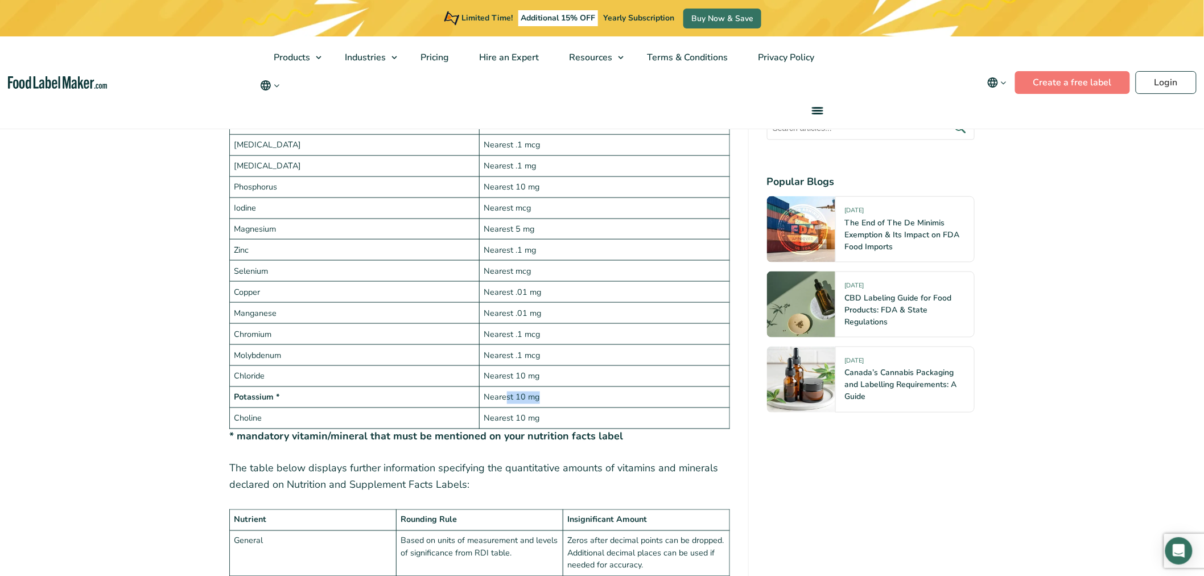
drag, startPoint x: 536, startPoint y: 371, endPoint x: 503, endPoint y: 382, distance: 35.5
click at [498, 387] on td "Nearest 10 mg" at bounding box center [605, 397] width 250 height 21
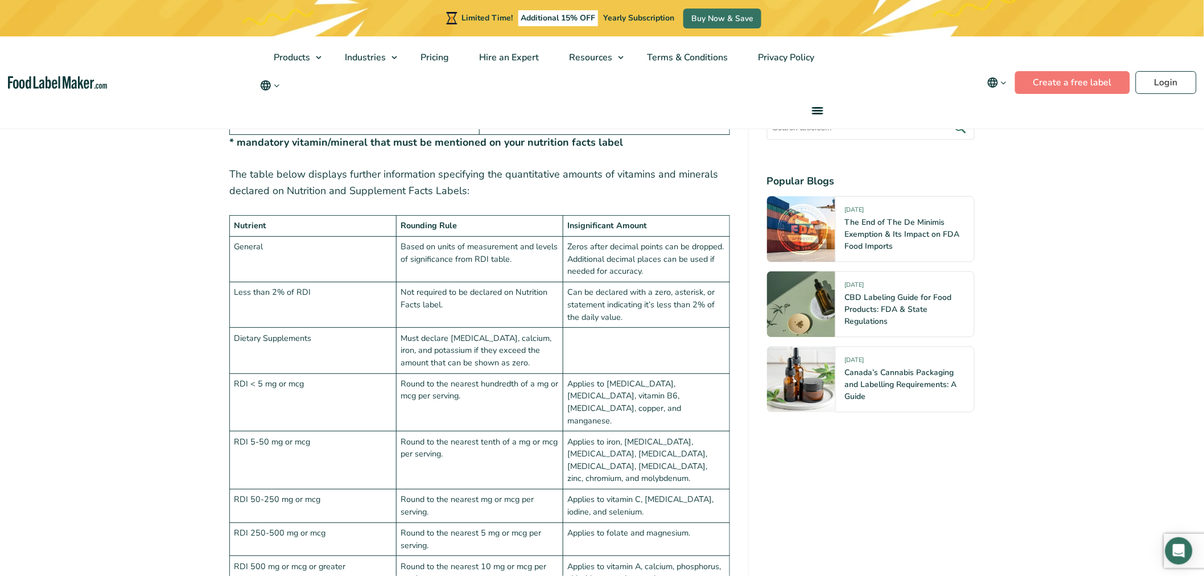
scroll to position [2663, 0]
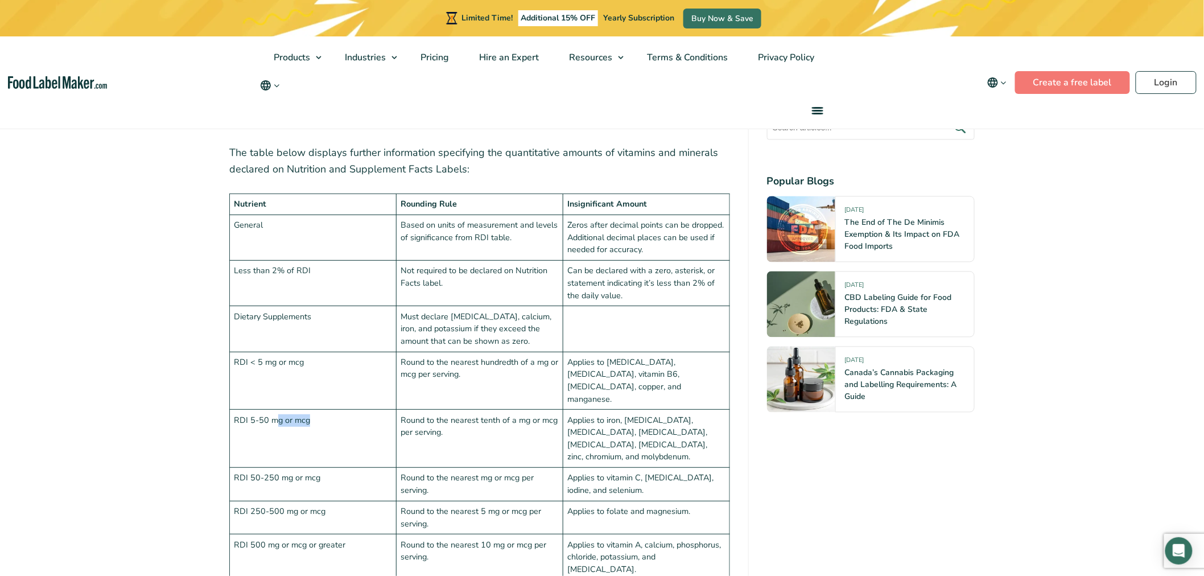
drag, startPoint x: 311, startPoint y: 369, endPoint x: 276, endPoint y: 367, distance: 35.4
click at [276, 410] on td "RDI 5-50 mg or mcg" at bounding box center [313, 439] width 167 height 58
click at [349, 410] on td "RDI 5-50 mg or mcg" at bounding box center [313, 439] width 167 height 58
drag, startPoint x: 468, startPoint y: 350, endPoint x: 452, endPoint y: 340, distance: 18.6
click at [452, 352] on td "Round to the nearest hundredth of a mg or mcg per serving." at bounding box center [479, 381] width 167 height 58
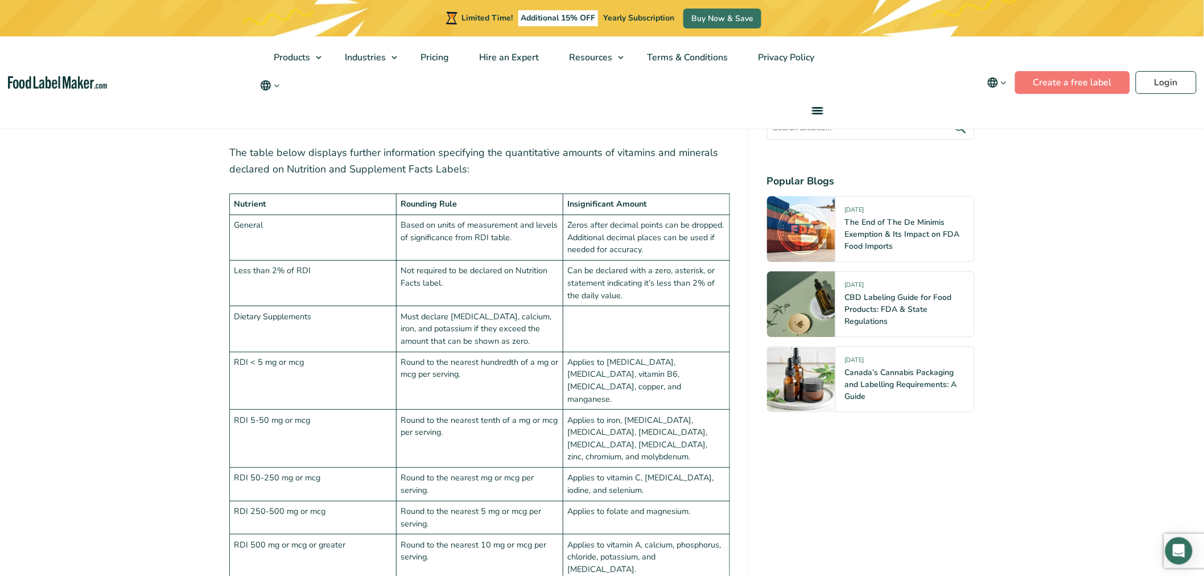
click at [526, 410] on td "Round to the nearest tenth of a mg or mcg per serving." at bounding box center [479, 439] width 167 height 58
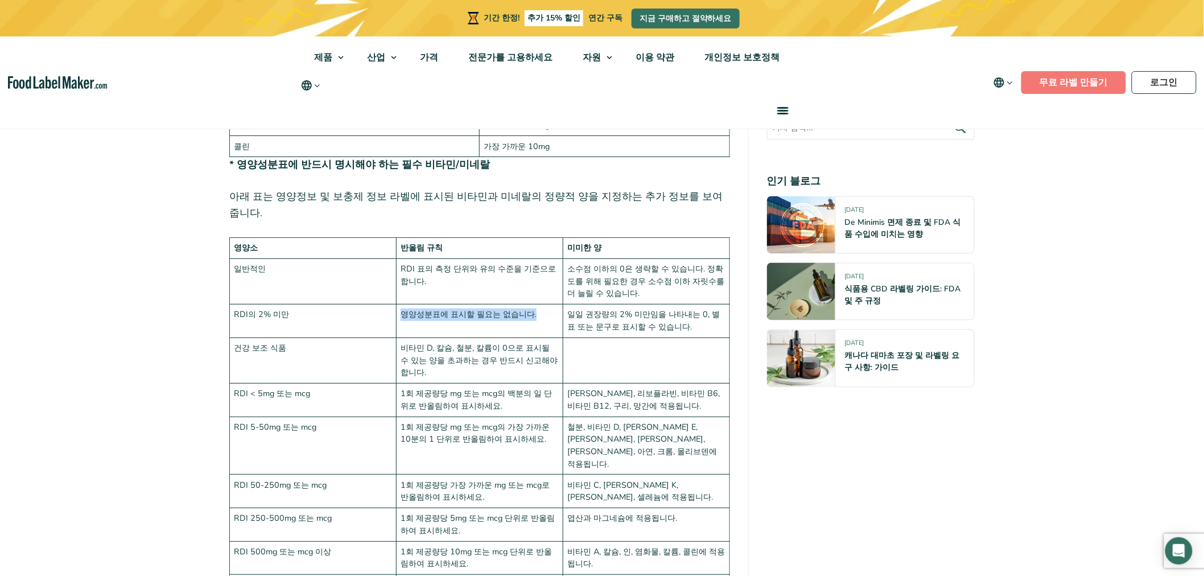
drag, startPoint x: 444, startPoint y: 229, endPoint x: 405, endPoint y: 257, distance: 47.8
click at [377, 305] on tr "RDI의 2% 미만 영양성분표에 표시할 필요는 없습니다. 일일 권장량의 2% 미만임을 나타내는 0, 별표 또는 문구로 표시할 수 있습니다." at bounding box center [480, 322] width 500 height 34
click at [480, 383] on td "1회 제공량당 mg 또는 mcg의 백분의 일 단위로 반올림하여 표시하세요." at bounding box center [479, 400] width 167 height 34
drag, startPoint x: 445, startPoint y: 277, endPoint x: 396, endPoint y: 285, distance: 50.1
click at [396, 338] on tr "건강 보조 식품 비타민 D, 칼슘, 철분, 칼륨이 0으로 표시될 수 있는 양을 초과하는 경우 반드시 신고해야 합니다." at bounding box center [480, 361] width 500 height 46
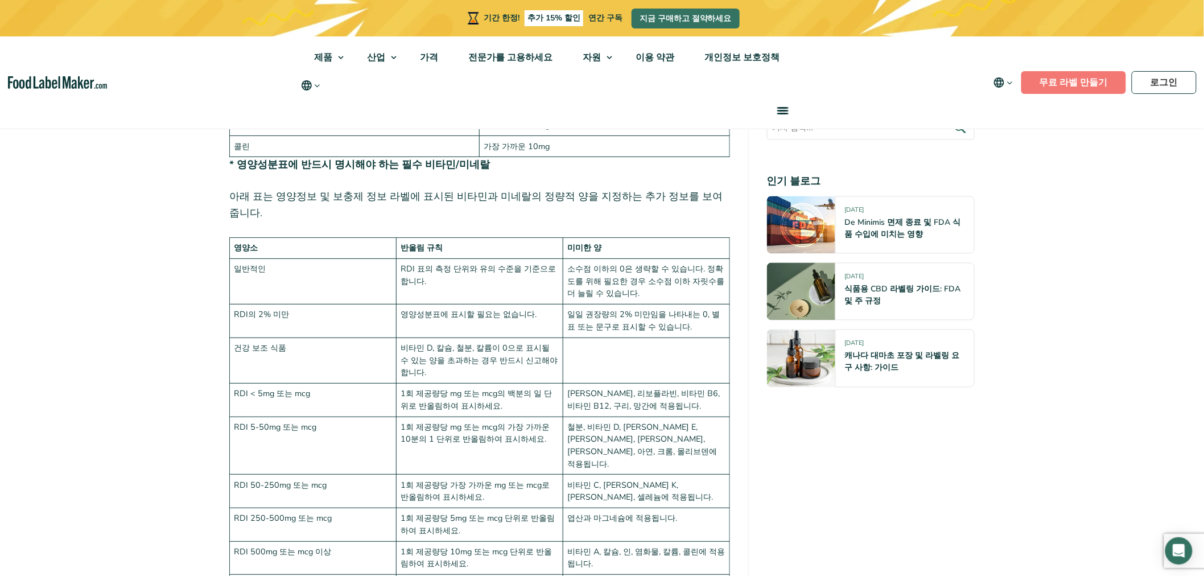
click at [553, 383] on td "1회 제공량당 mg 또는 mcg의 백분의 일 단위로 반올림하여 표시하세요." at bounding box center [479, 400] width 167 height 34
drag, startPoint x: 680, startPoint y: 240, endPoint x: 635, endPoint y: 226, distance: 47.0
click at [635, 305] on td "일일 권장량의 2% 미만임을 나타내는 0, 별표 또는 문구로 표시할 수 있습니다." at bounding box center [646, 322] width 167 height 34
click at [673, 338] on td at bounding box center [646, 361] width 167 height 46
drag, startPoint x: 484, startPoint y: 474, endPoint x: 419, endPoint y: 471, distance: 65.5
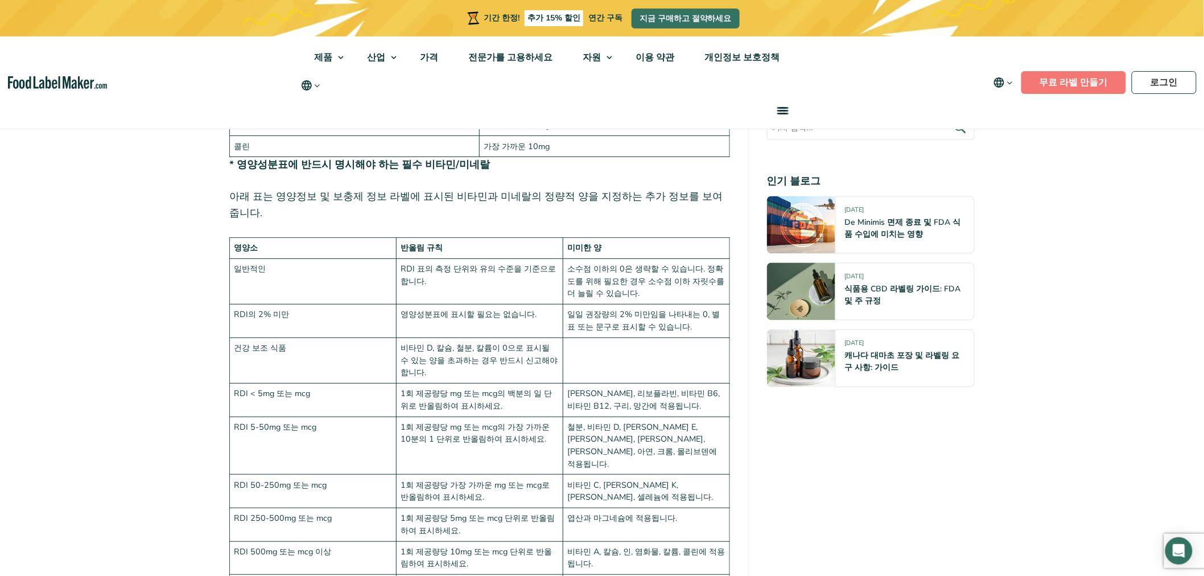
click at [419, 575] on font "DV 백분율을 계산합니다." at bounding box center [446, 584] width 90 height 11
drag, startPoint x: 467, startPoint y: 453, endPoint x: 453, endPoint y: 442, distance: 17.5
click at [453, 541] on td "1회 제공량당 10mg 또는 mcg 단위로 반올림하여 표시하세요." at bounding box center [479, 558] width 167 height 34
click at [488, 541] on td "1회 제공량당 10mg 또는 mcg 단위로 반올림하여 표시하세요." at bounding box center [479, 558] width 167 height 34
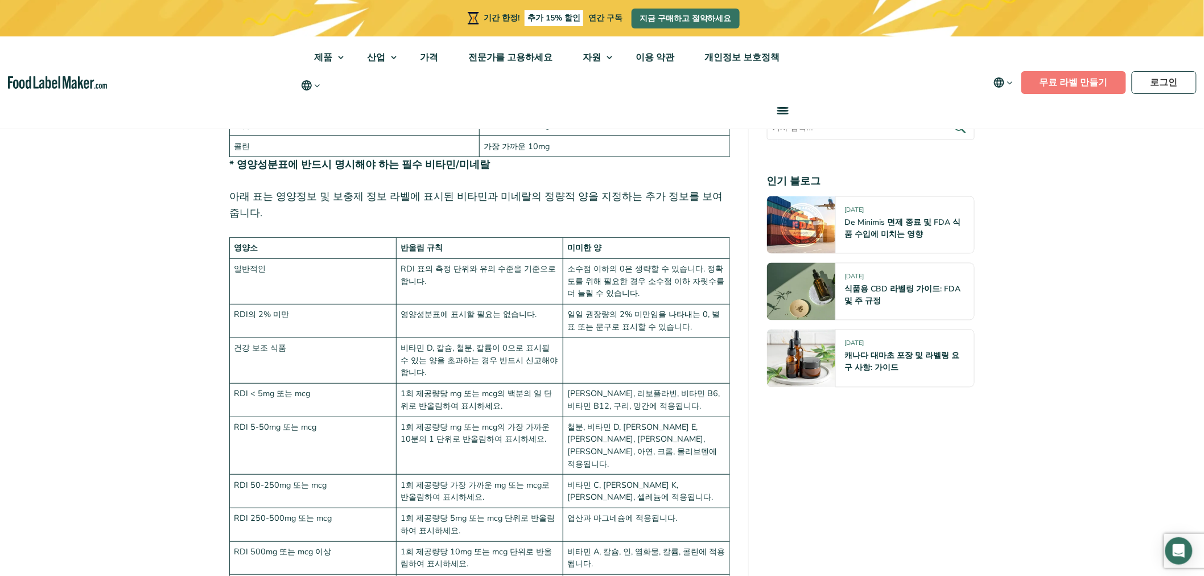
scroll to position [2535, 0]
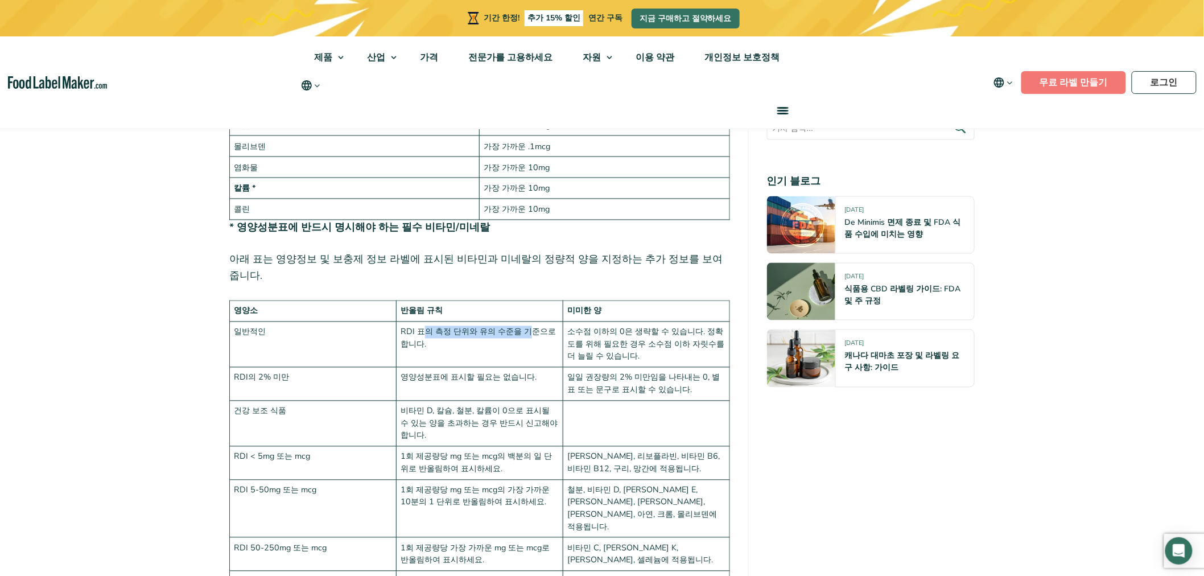
drag, startPoint x: 514, startPoint y: 246, endPoint x: 419, endPoint y: 240, distance: 94.7
click at [419, 322] on td "RDI 표의 측정 단위와 유의 수준을 기준으로 합니다." at bounding box center [479, 345] width 167 height 46
click at [479, 405] on font "비타민 D, 칼슘, 철분, 칼륨이 0으로 표시될 수 있는 양을 초과하는 경우 반드시 신고해야 합니다." at bounding box center [479, 423] width 157 height 36
drag, startPoint x: 497, startPoint y: 384, endPoint x: 458, endPoint y: 390, distance: 39.1
click at [437, 446] on td "1회 제공량당 mg 또는 mcg의 백분의 일 단위로 반올림하여 표시하세요." at bounding box center [479, 463] width 167 height 34
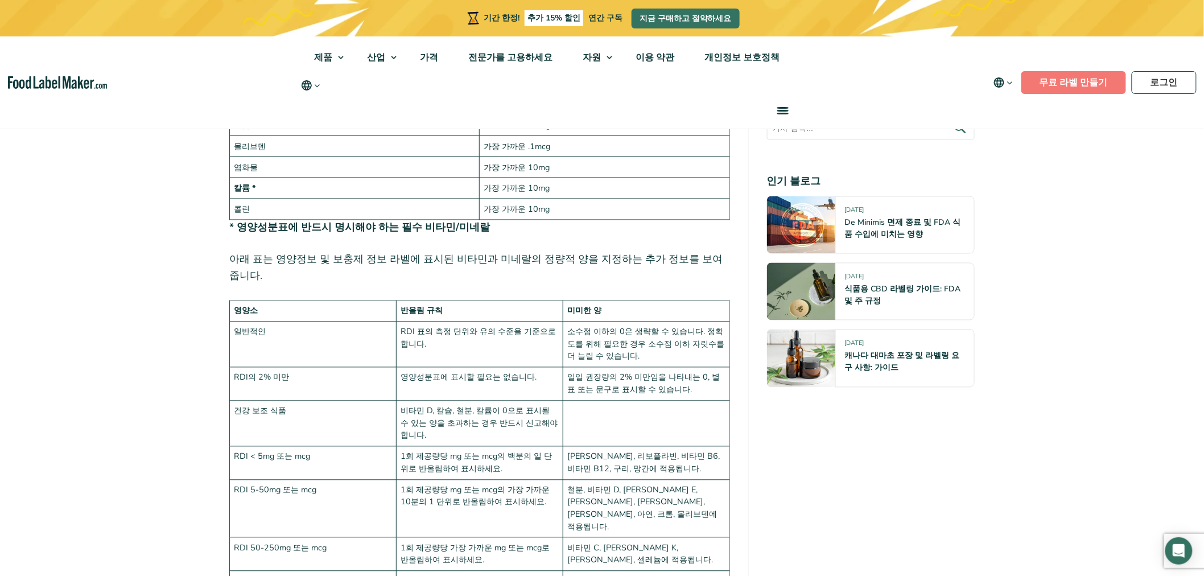
click at [493, 484] on font "1회 제공량당 mg 또는 mcg의 가장 가까운 10분의 1 단위로 반올림하여 표시하세요." at bounding box center [475, 496] width 149 height 24
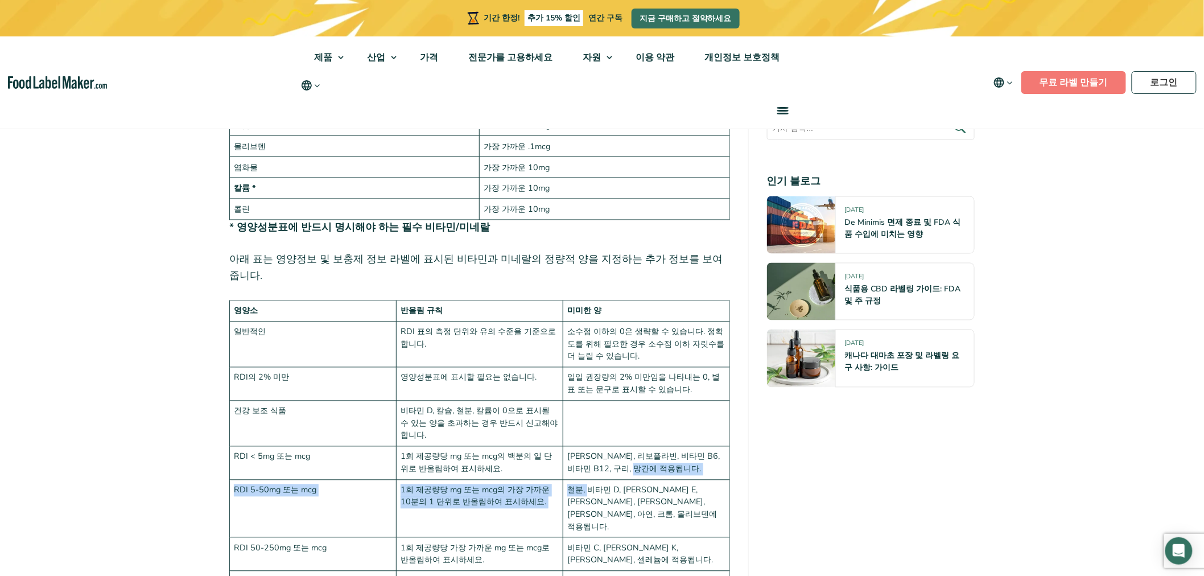
drag, startPoint x: 631, startPoint y: 393, endPoint x: 586, endPoint y: 403, distance: 45.4
click at [586, 403] on tbody "영양소 반올림 규칙 미미한 양 일반적인 RDI 표의 측정 단위와 유의 수준을 기준으로 합니다. 소수점 이하의 0은 생략할 수 있습니다. 정확도…" at bounding box center [480, 492] width 500 height 383
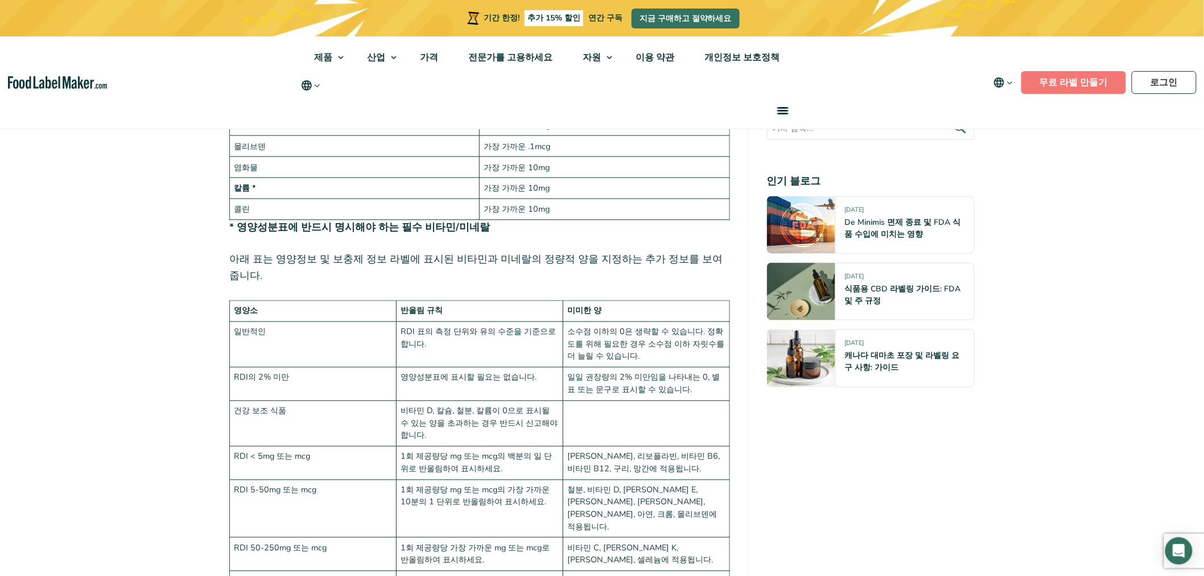
click at [630, 542] on font "비타민 C, [PERSON_NAME] K, [PERSON_NAME], 셀레늄에 적용됩니다." at bounding box center [640, 554] width 146 height 24
drag, startPoint x: 520, startPoint y: 416, endPoint x: 475, endPoint y: 403, distance: 46.3
click at [475, 484] on font "1회 제공량당 mg 또는 mcg의 가장 가까운 10분의 1 단위로 반올림하여 표시하세요." at bounding box center [475, 496] width 149 height 24
click at [525, 542] on font "1회 제공량당 가장 가까운 mg 또는 mcg로 반올림하여 표시하세요." at bounding box center [475, 554] width 149 height 24
drag, startPoint x: 519, startPoint y: 427, endPoint x: 486, endPoint y: 434, distance: 33.6
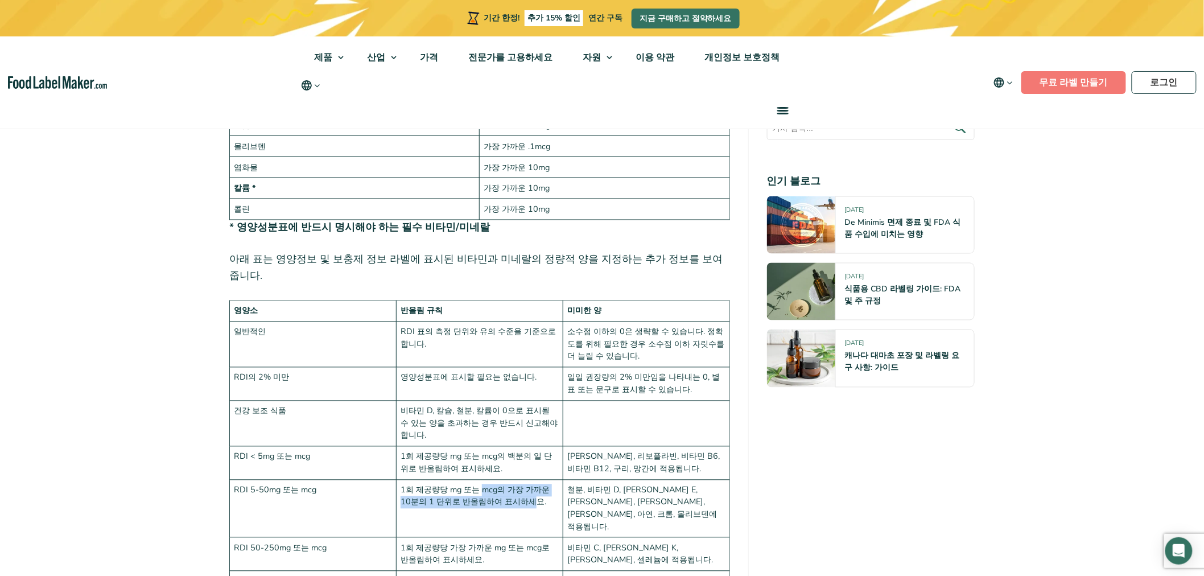
click at [476, 480] on td "1회 제공량당 mg 또는 mcg의 가장 가까운 10분의 1 단위로 반올림하여 표시하세요." at bounding box center [479, 509] width 167 height 58
click at [537, 575] on font "1회 제공량당 5mg 또는 mcg 단위로 반올림하여 표시하세요." at bounding box center [478, 587] width 154 height 24
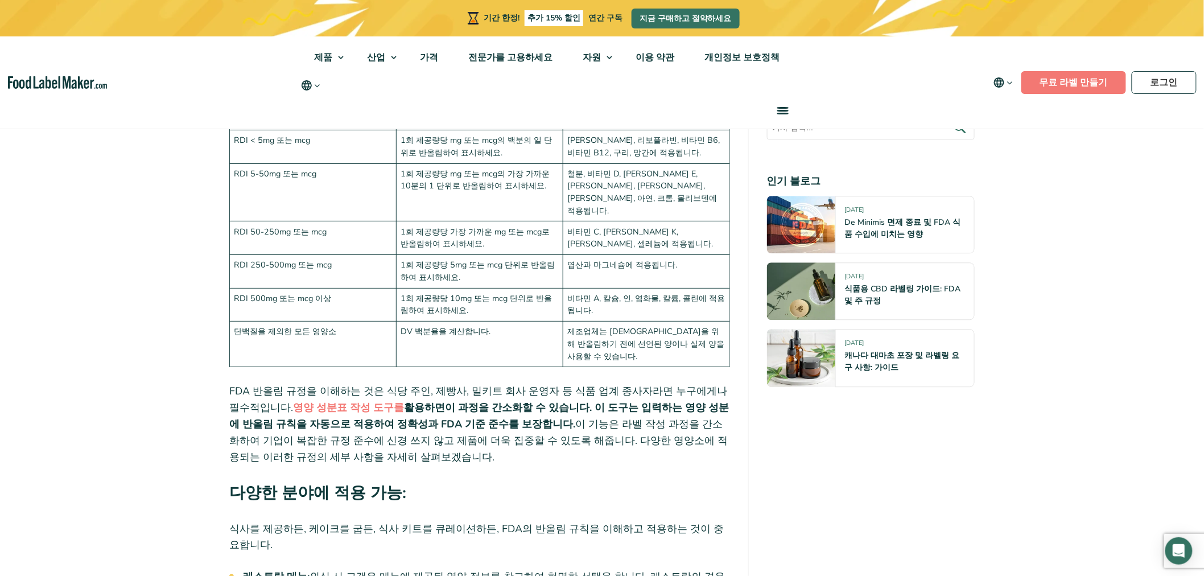
scroll to position [2472, 0]
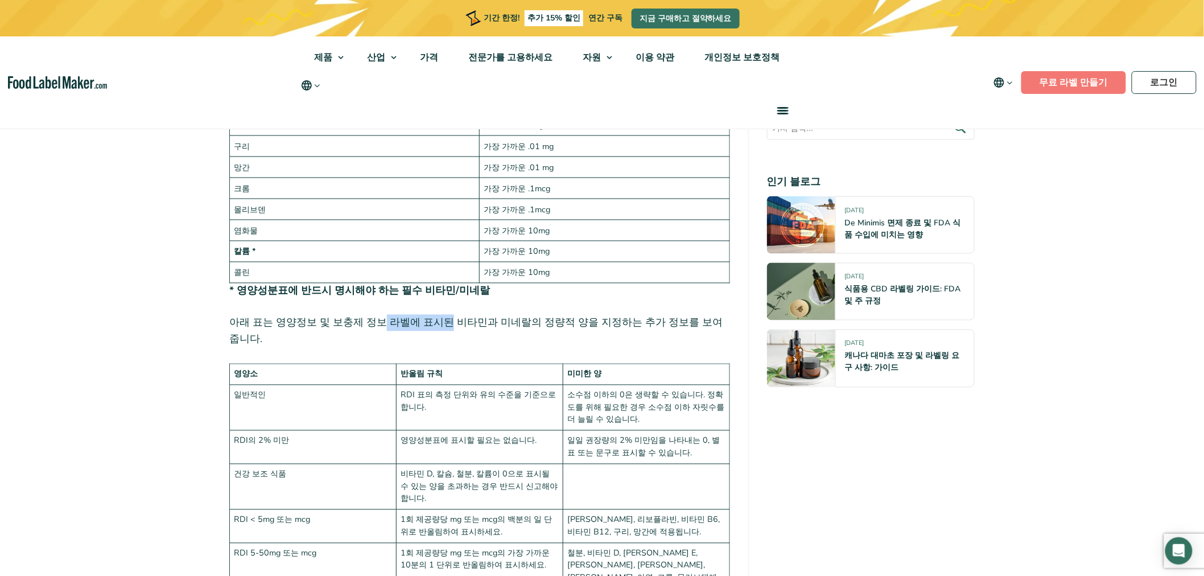
drag, startPoint x: 372, startPoint y: 257, endPoint x: 475, endPoint y: 260, distance: 103.6
click at [473, 316] on font "아래 표는 영양정보 및 보충제 정보 라벨에 표시된 비타민과 미네랄의 정량적 양을 지정하는 추가 정보를 보여줍니다." at bounding box center [475, 331] width 493 height 30
click at [496, 385] on td "RDI 표의 측정 단위와 유의 수준을 기준으로 합니다." at bounding box center [479, 408] width 167 height 46
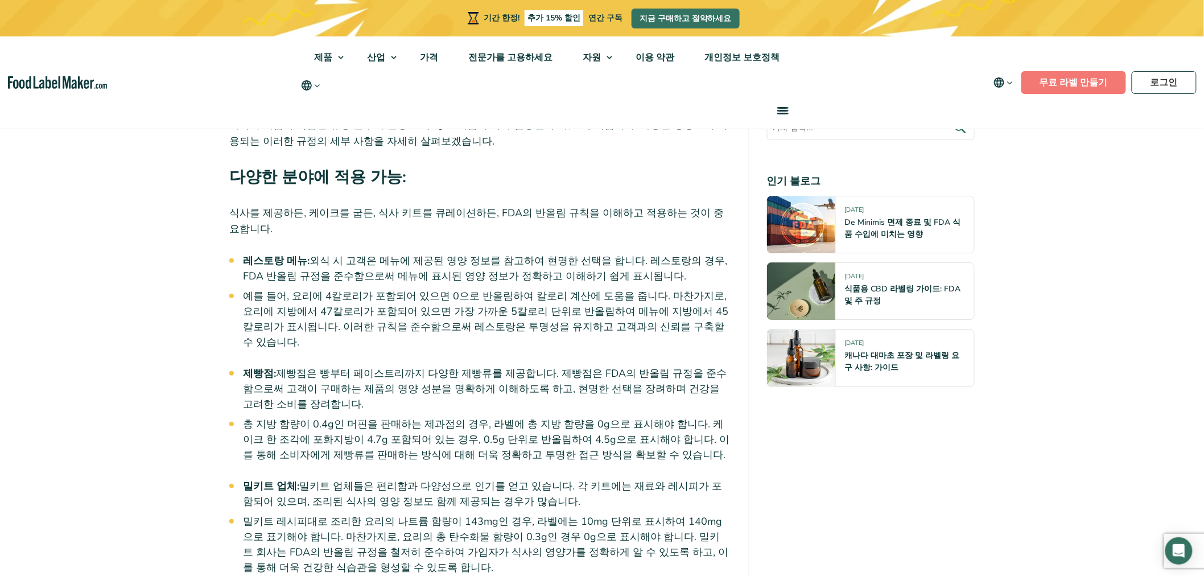
scroll to position [3484, 0]
